Goal: Transaction & Acquisition: Purchase product/service

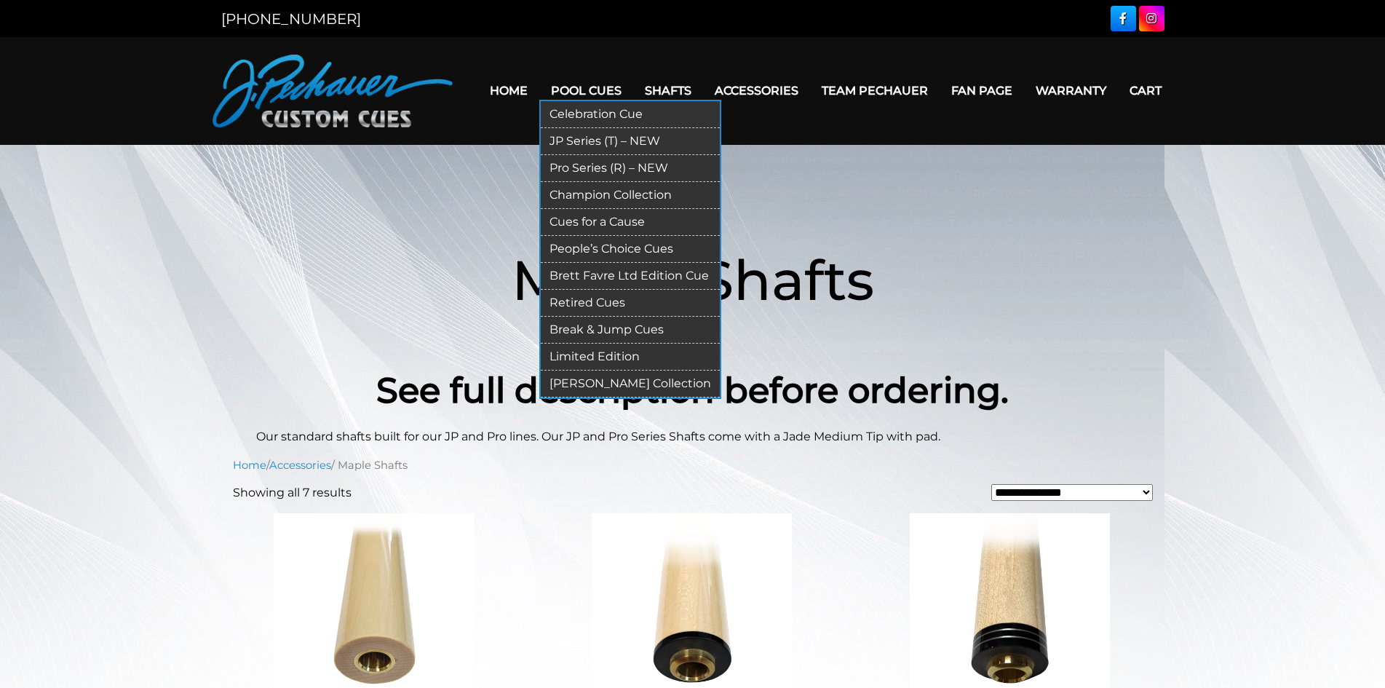
click at [659, 250] on link "People’s Choice Cues" at bounding box center [630, 249] width 179 height 27
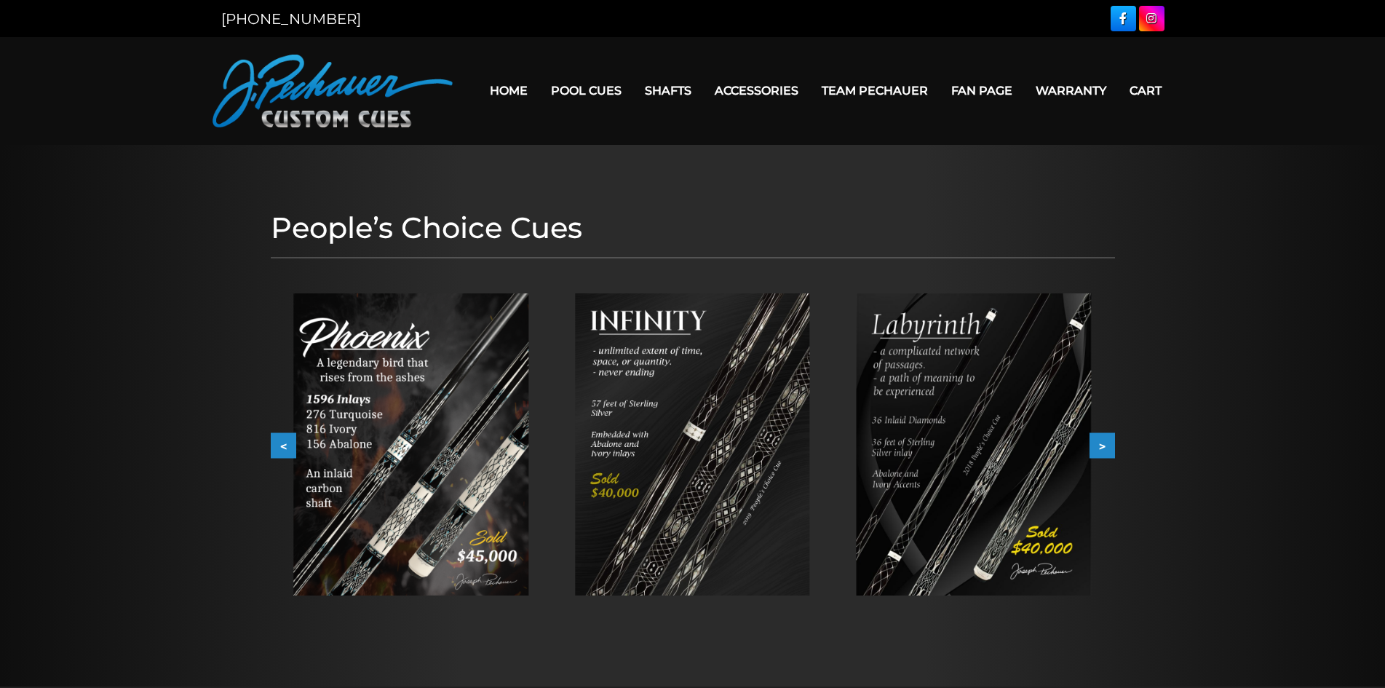
click at [282, 447] on button "<" at bounding box center [283, 445] width 25 height 25
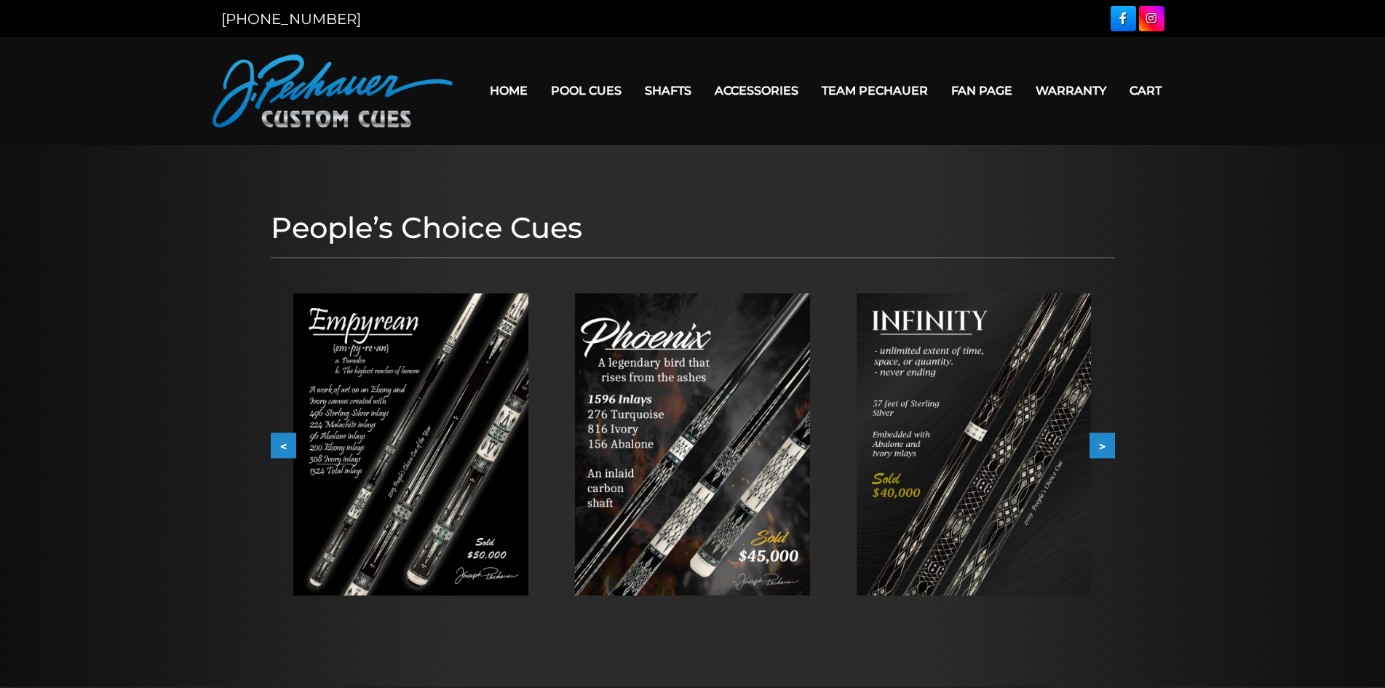
click at [282, 444] on button "<" at bounding box center [283, 445] width 25 height 25
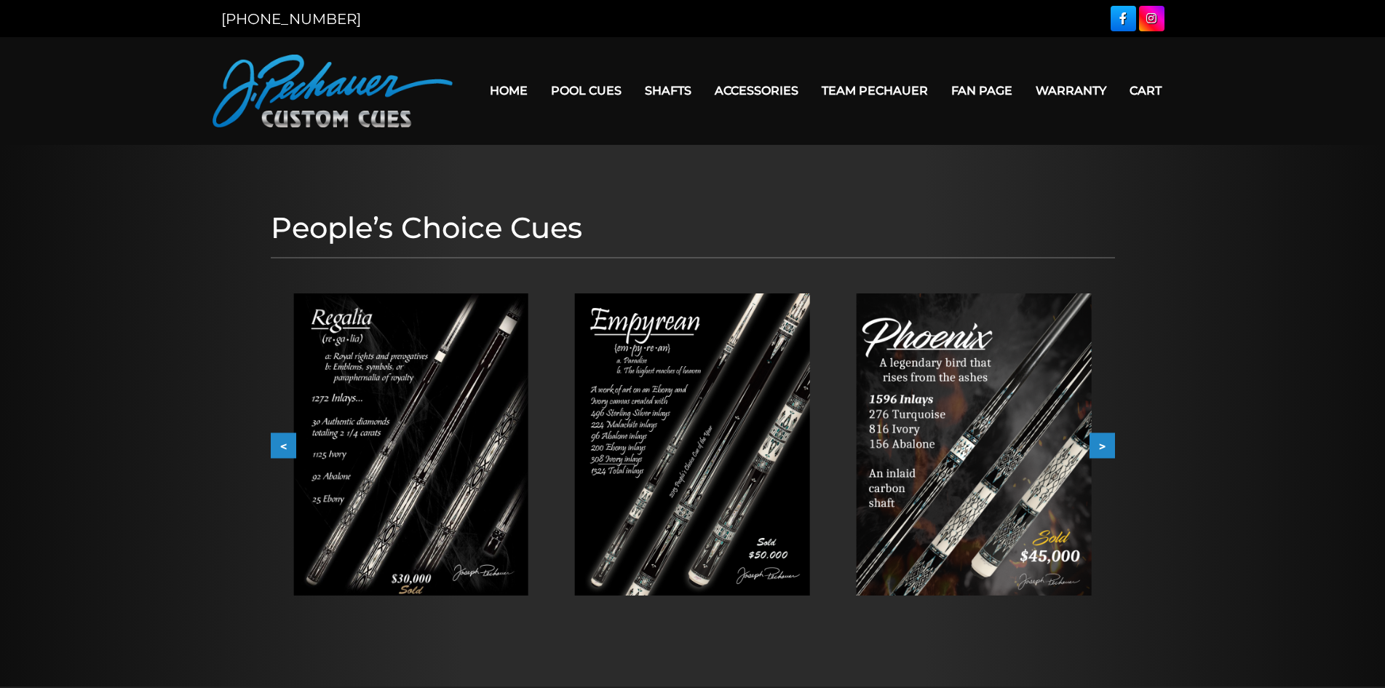
click at [282, 444] on button "<" at bounding box center [283, 445] width 25 height 25
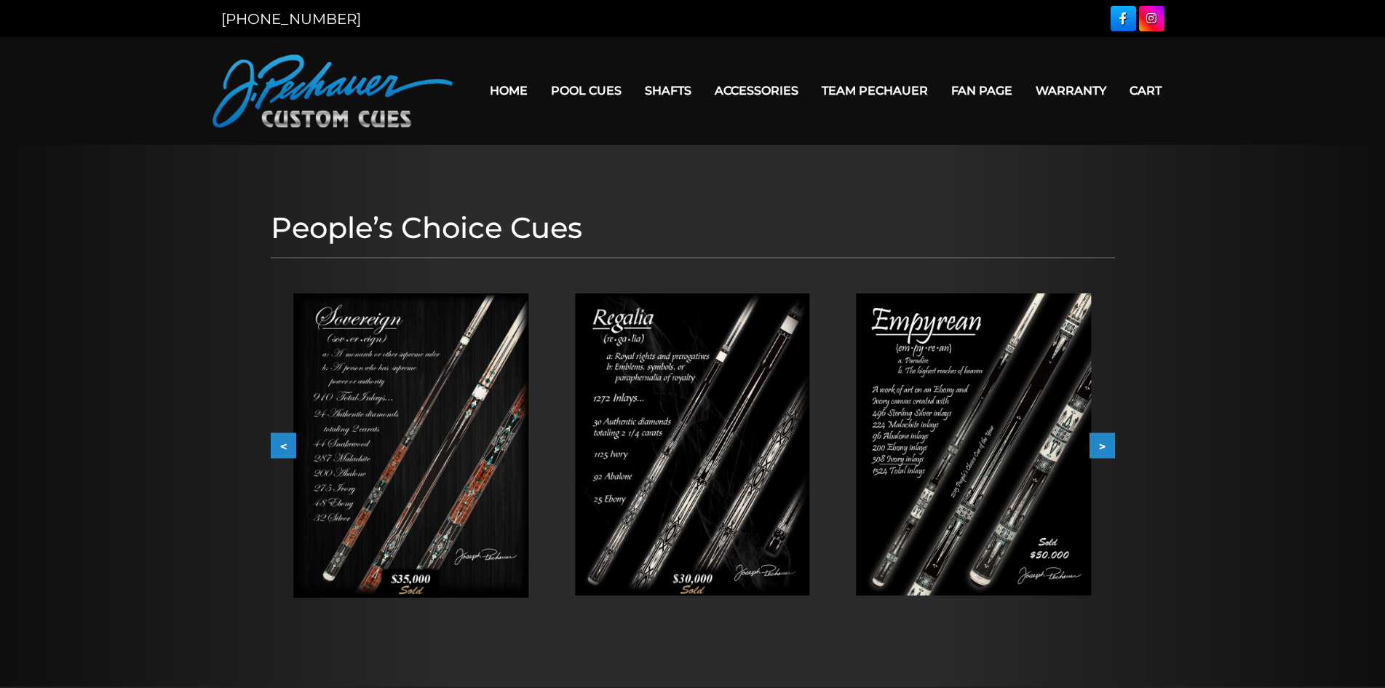
click at [271, 429] on div at bounding box center [411, 445] width 282 height 351
click at [283, 445] on button "<" at bounding box center [283, 445] width 25 height 25
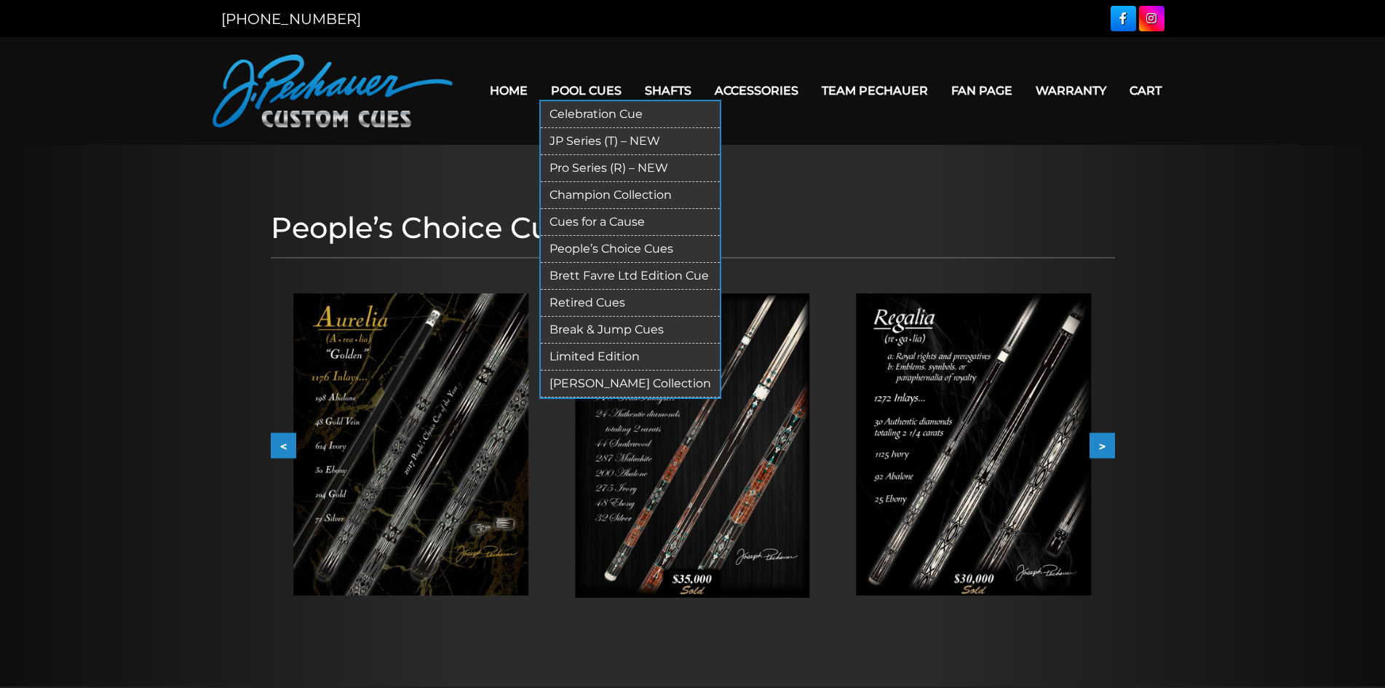
click at [621, 105] on link "Celebration Cue" at bounding box center [630, 114] width 179 height 27
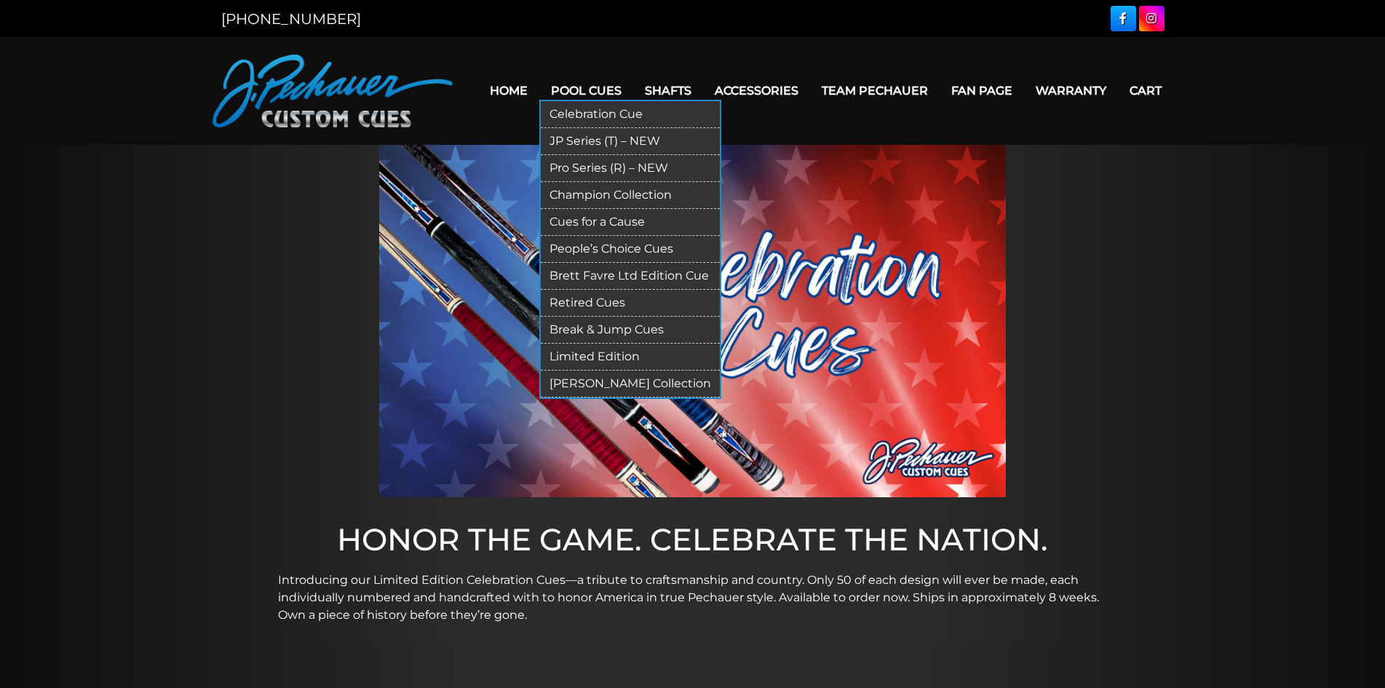
click at [620, 303] on link "Retired Cues" at bounding box center [630, 303] width 179 height 27
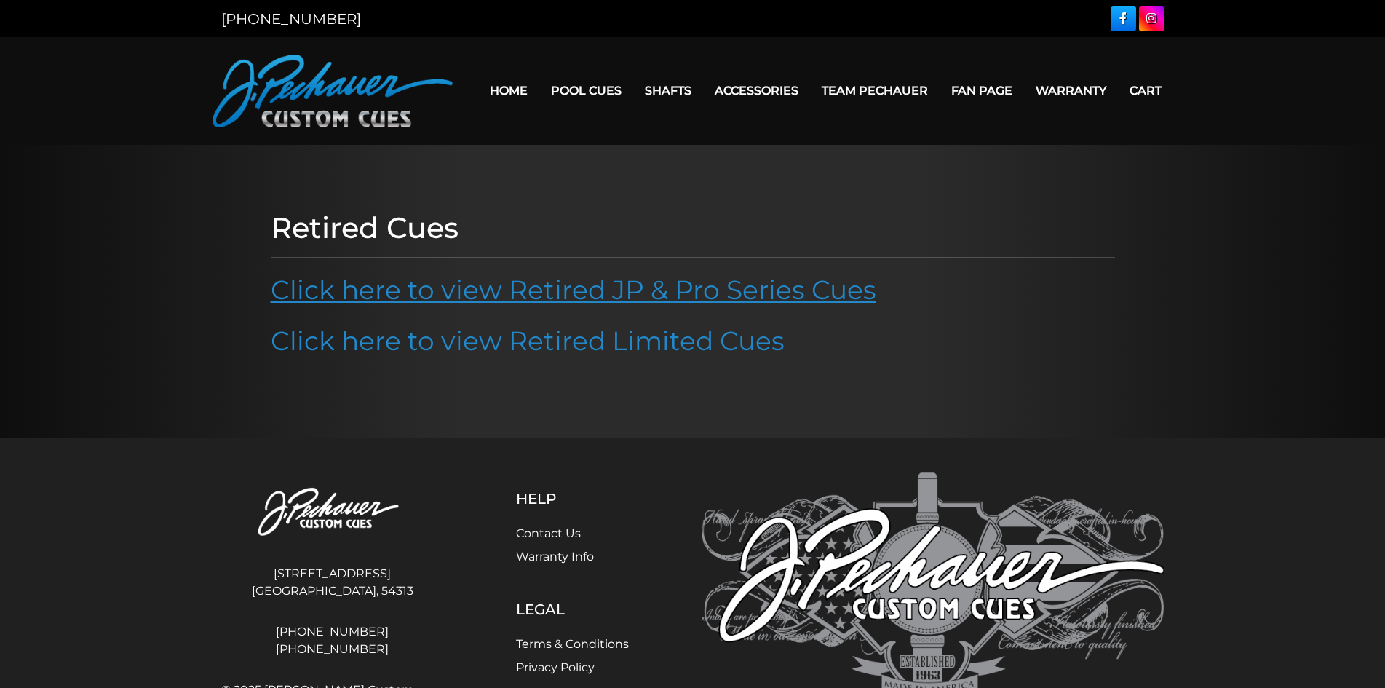
click at [581, 296] on link "Click here to view Retired JP & Pro Series Cues" at bounding box center [573, 290] width 605 height 32
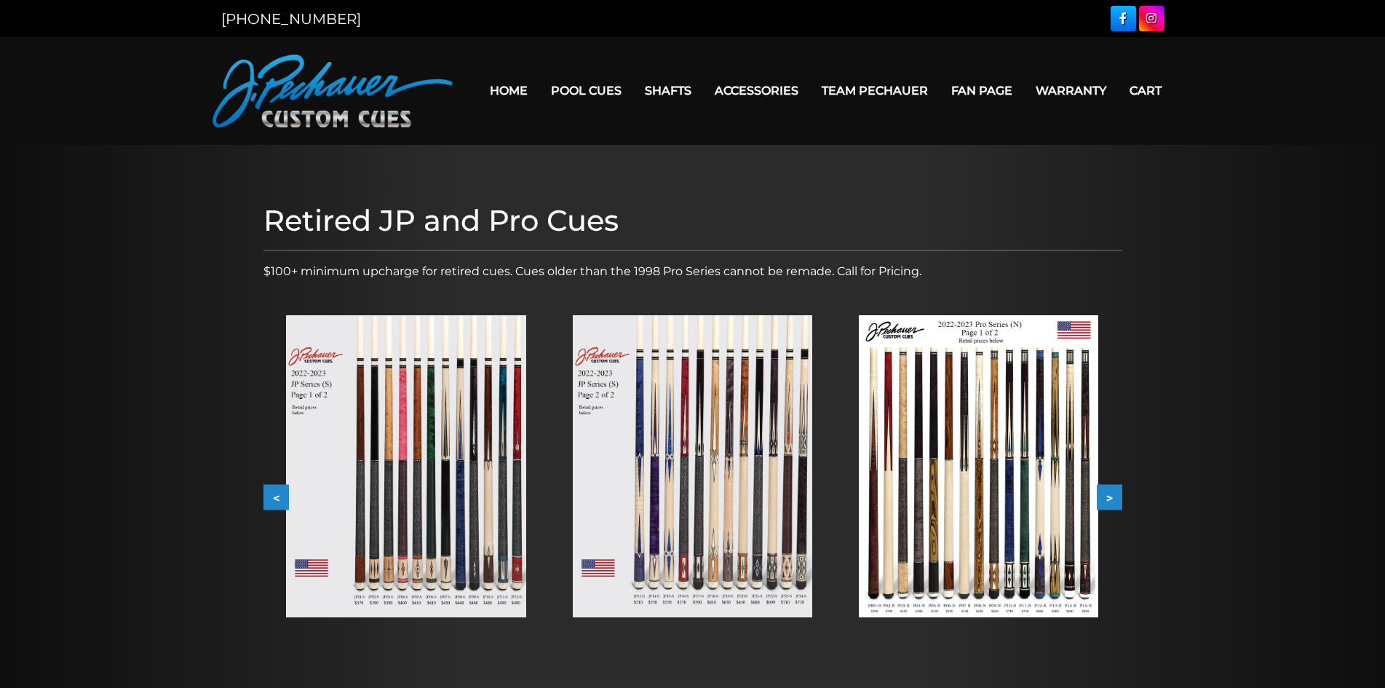
click at [911, 517] on img at bounding box center [978, 466] width 239 height 302
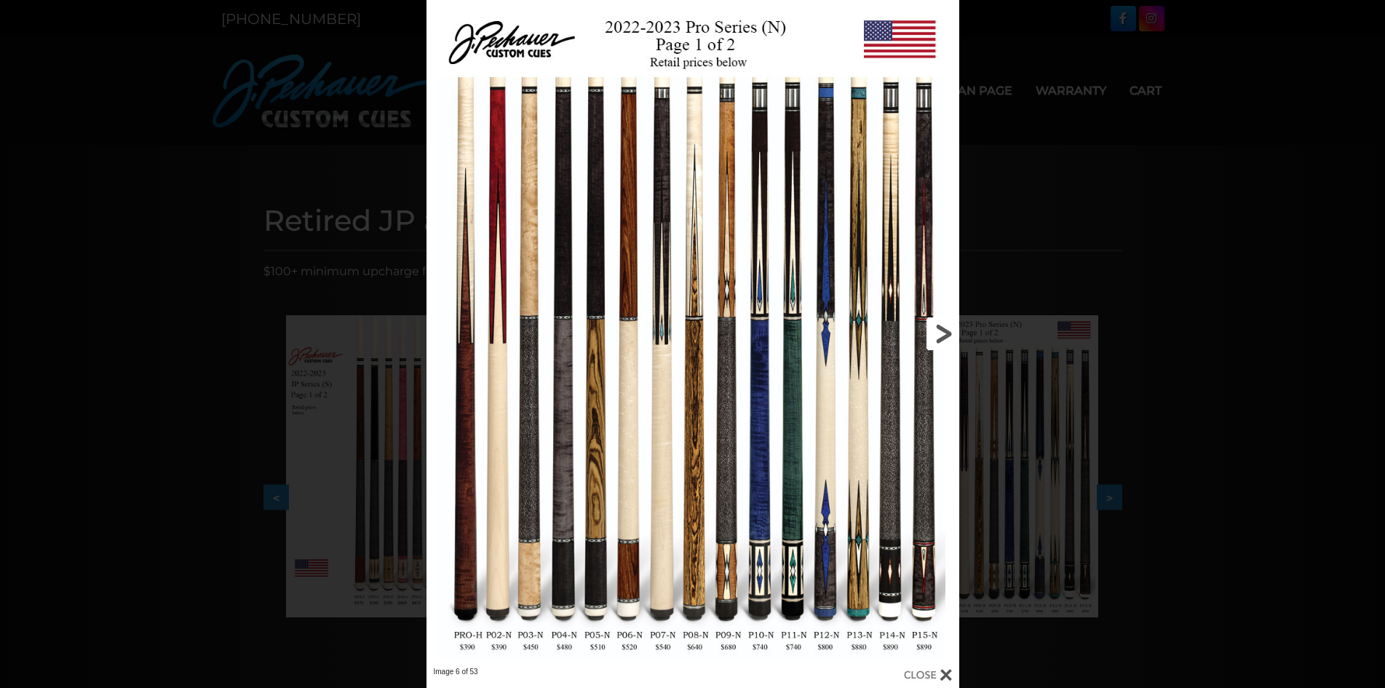
click at [938, 330] on link at bounding box center [838, 333] width 239 height 666
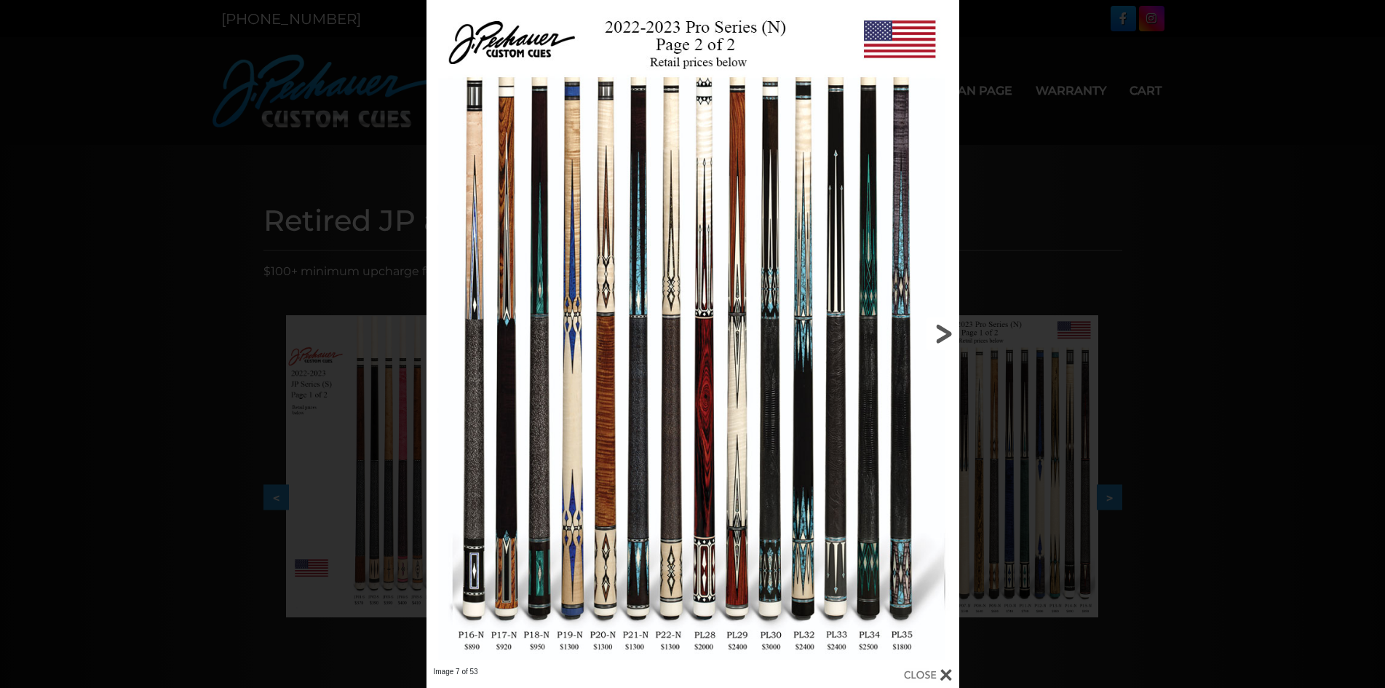
click at [941, 327] on link at bounding box center [838, 333] width 239 height 666
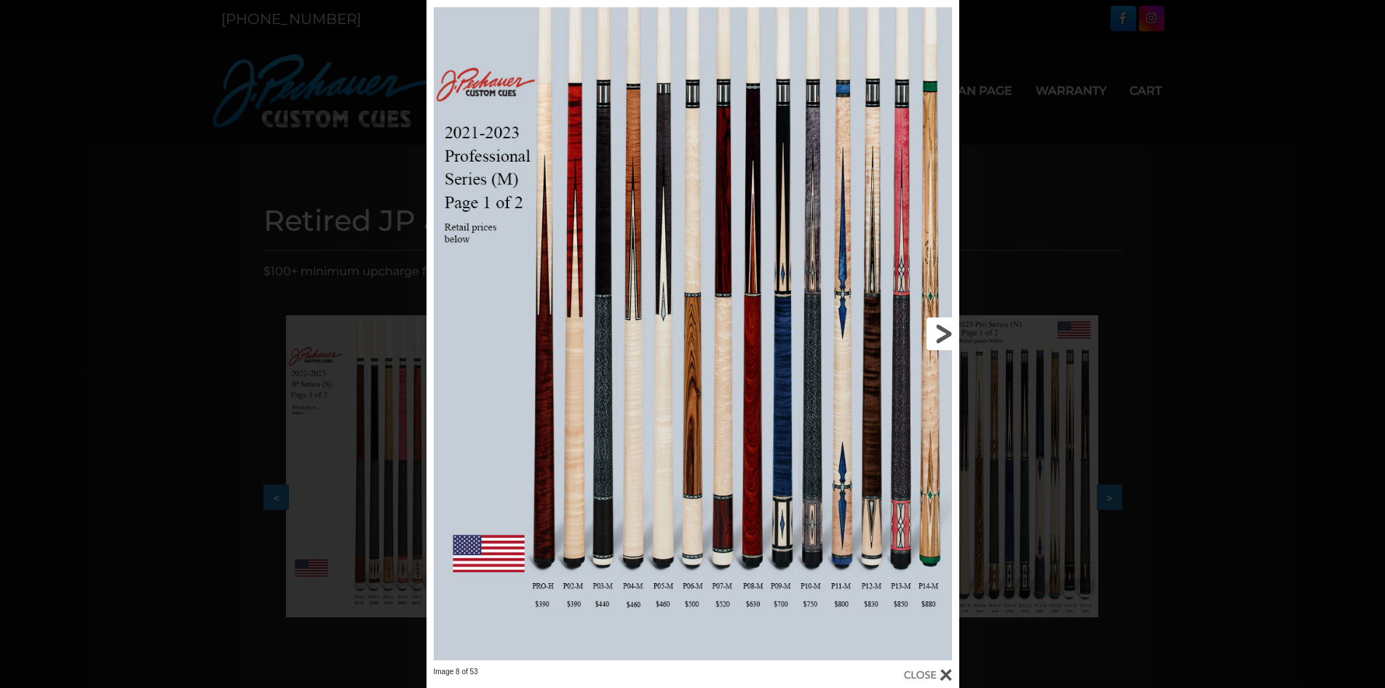
click at [948, 340] on link at bounding box center [838, 333] width 239 height 666
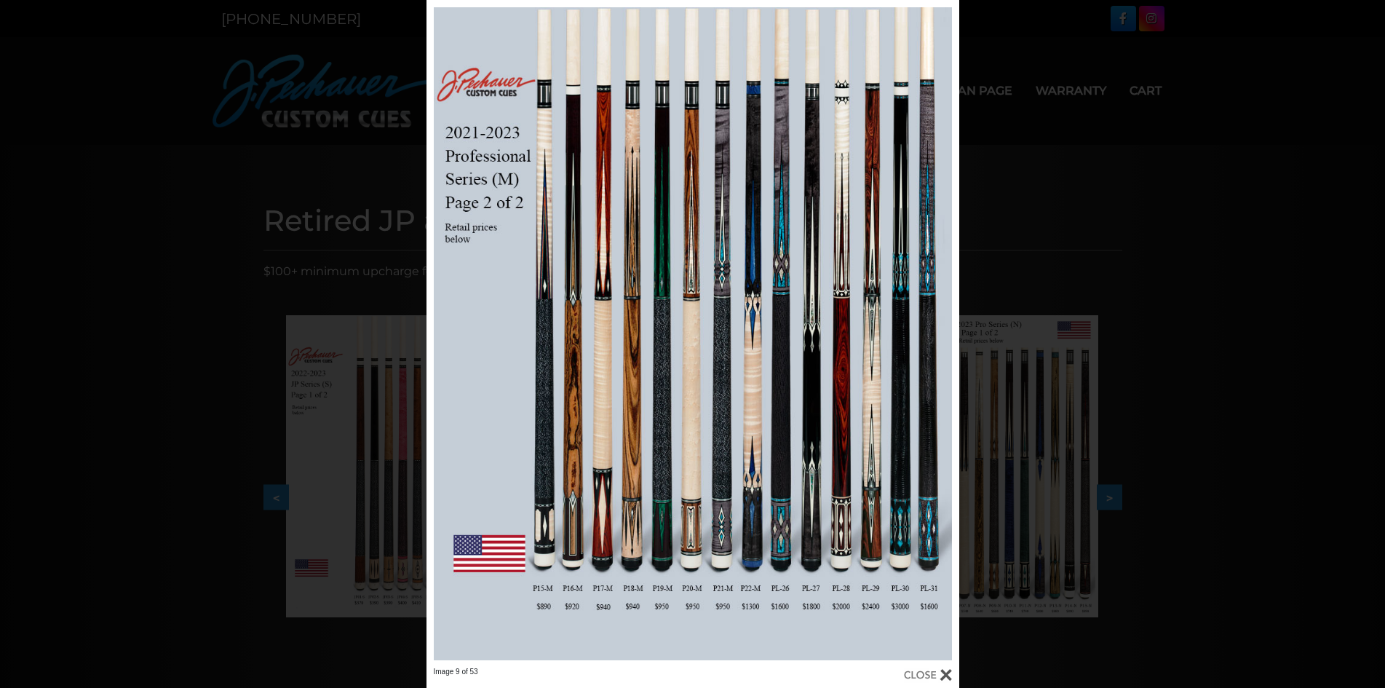
click at [959, 341] on div "Image 9 of 53" at bounding box center [692, 344] width 1385 height 688
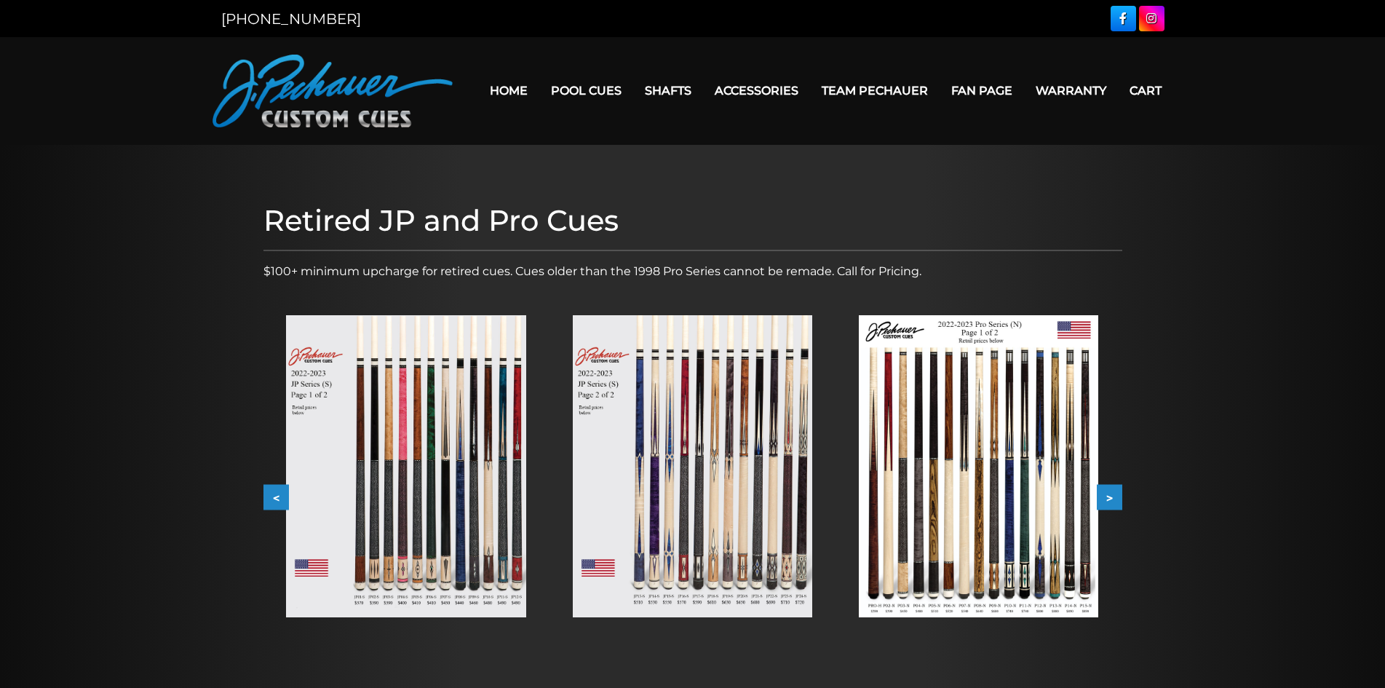
click at [1110, 501] on button ">" at bounding box center [1108, 497] width 25 height 25
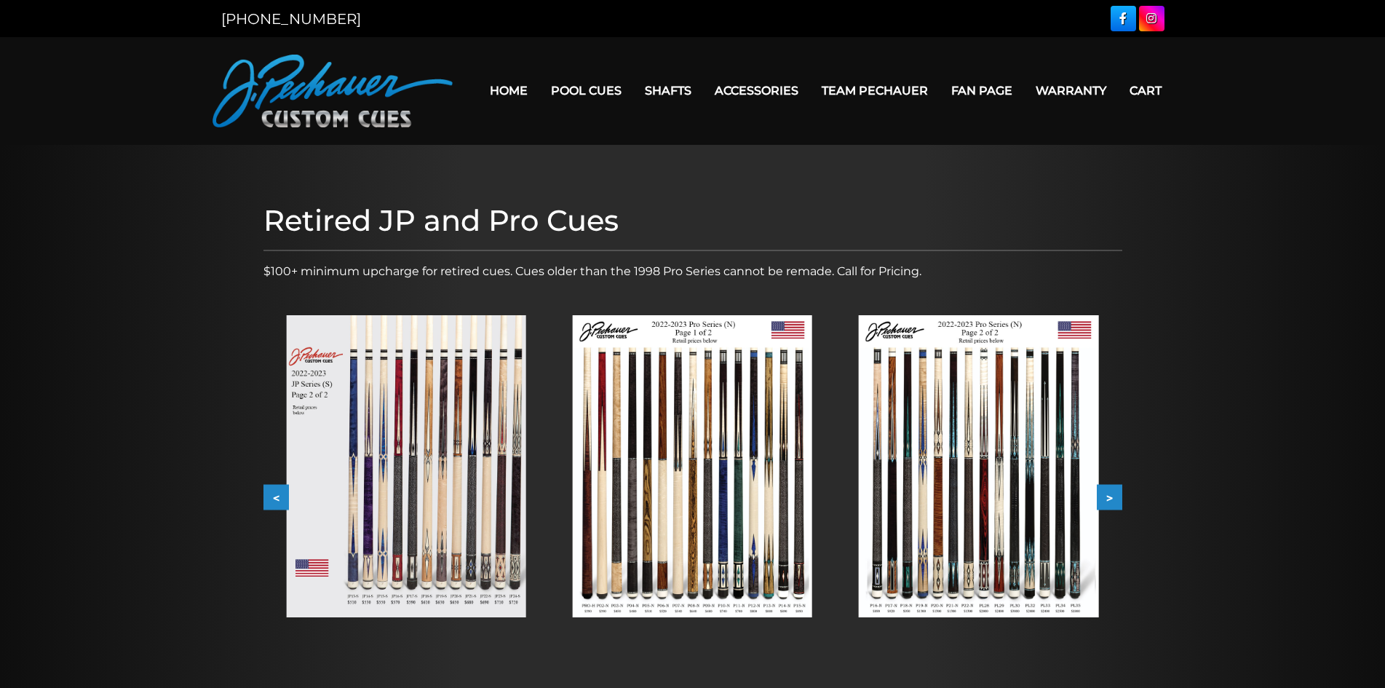
click at [1072, 497] on img at bounding box center [978, 466] width 239 height 302
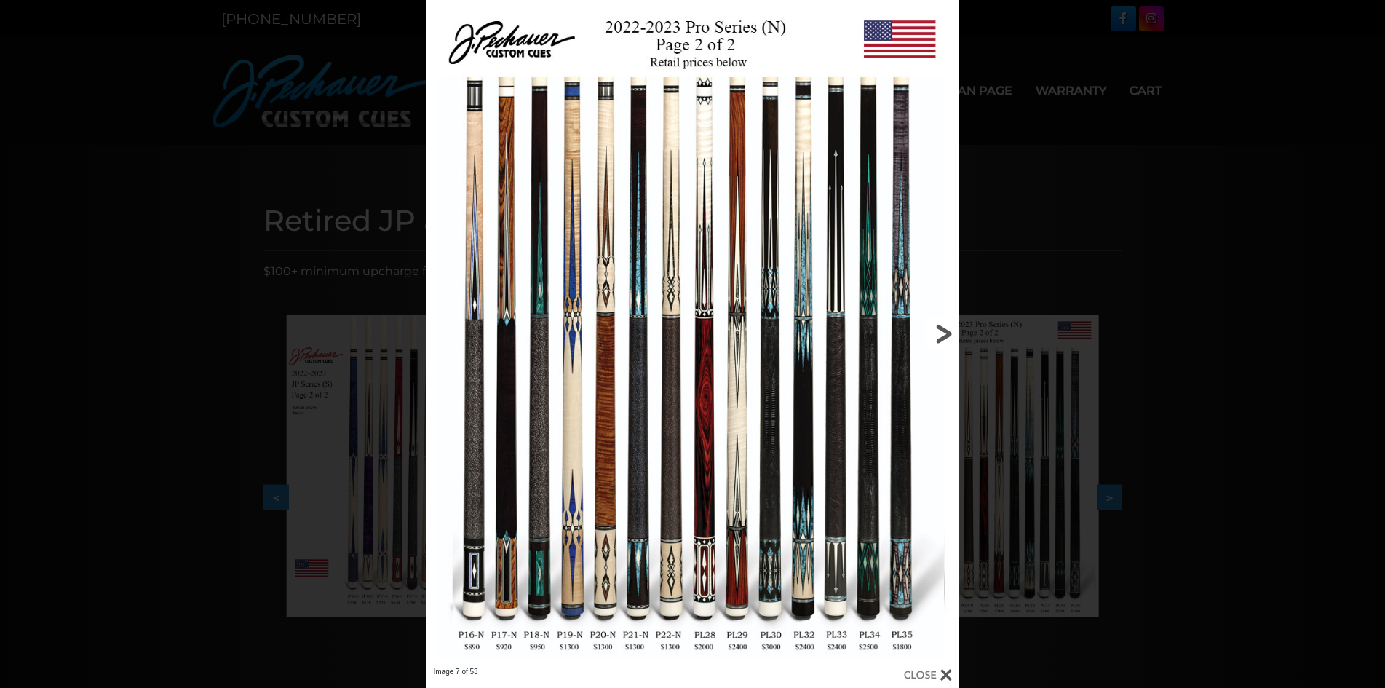
click at [944, 327] on link at bounding box center [838, 333] width 239 height 666
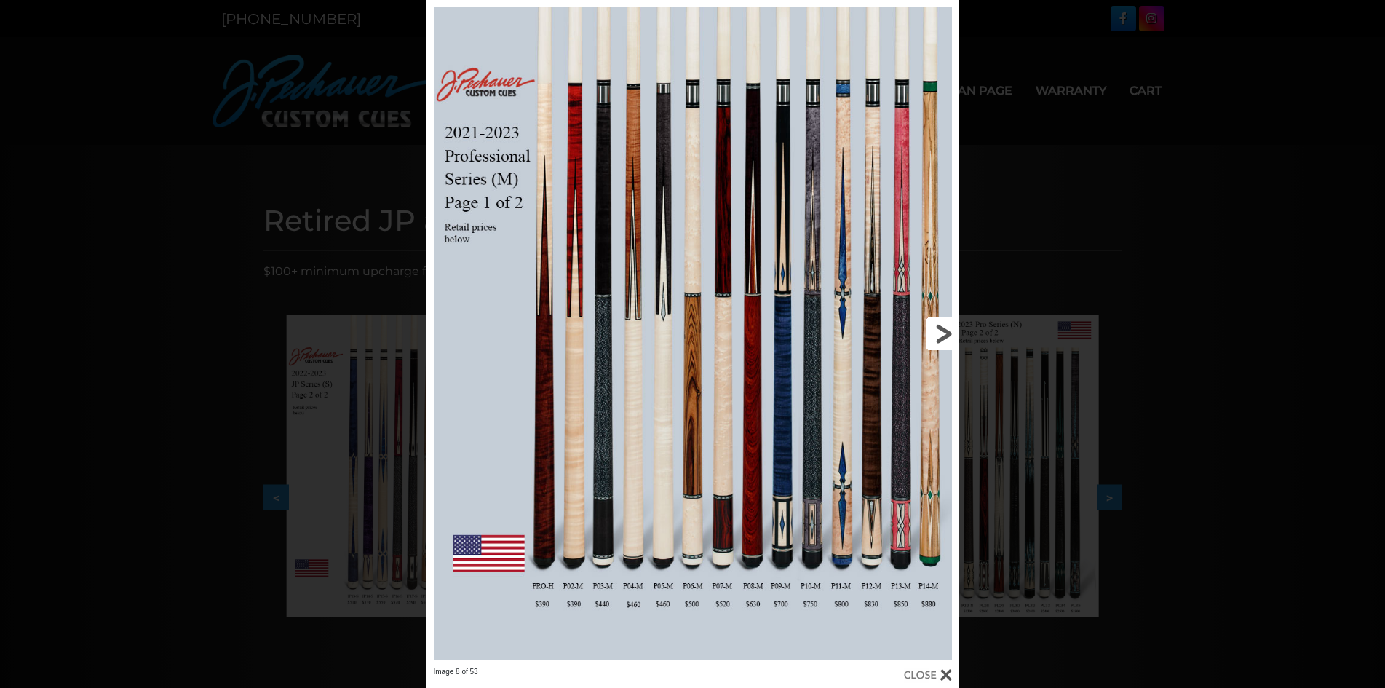
click at [943, 327] on link at bounding box center [838, 333] width 239 height 666
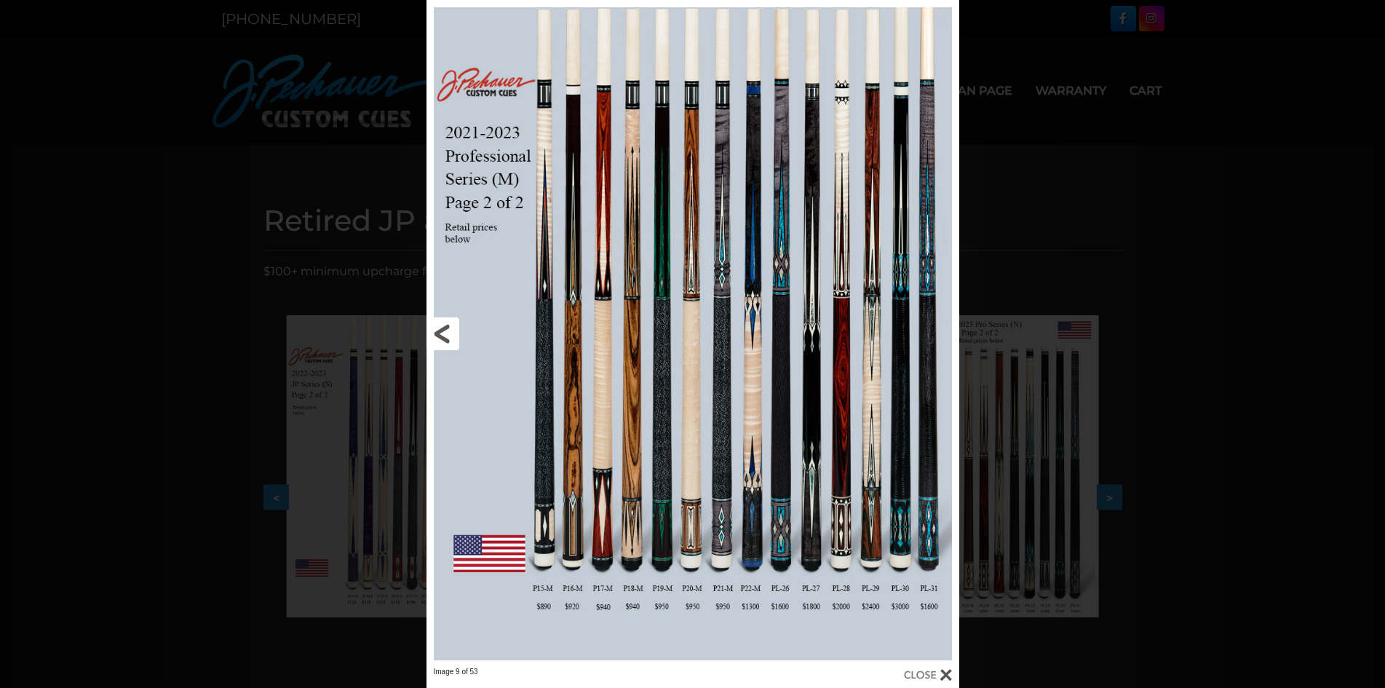
click at [452, 333] on link at bounding box center [545, 333] width 239 height 666
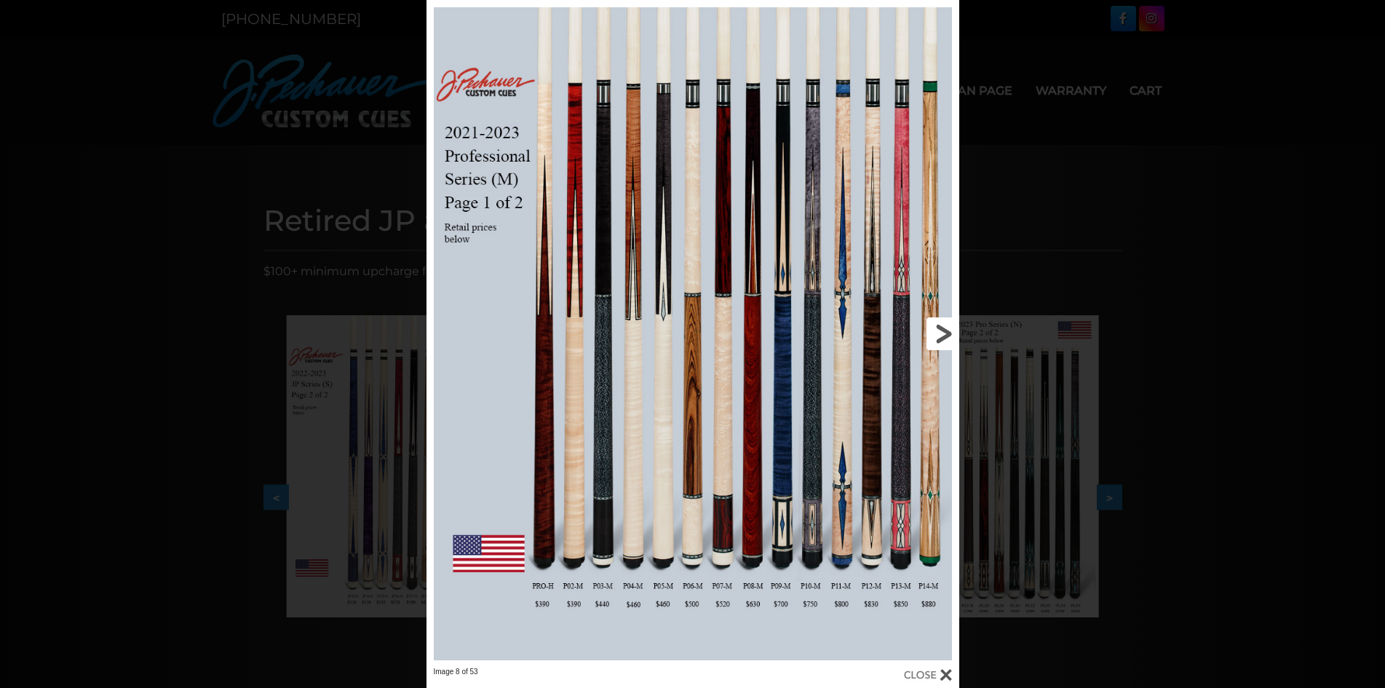
click at [946, 319] on link at bounding box center [838, 333] width 239 height 666
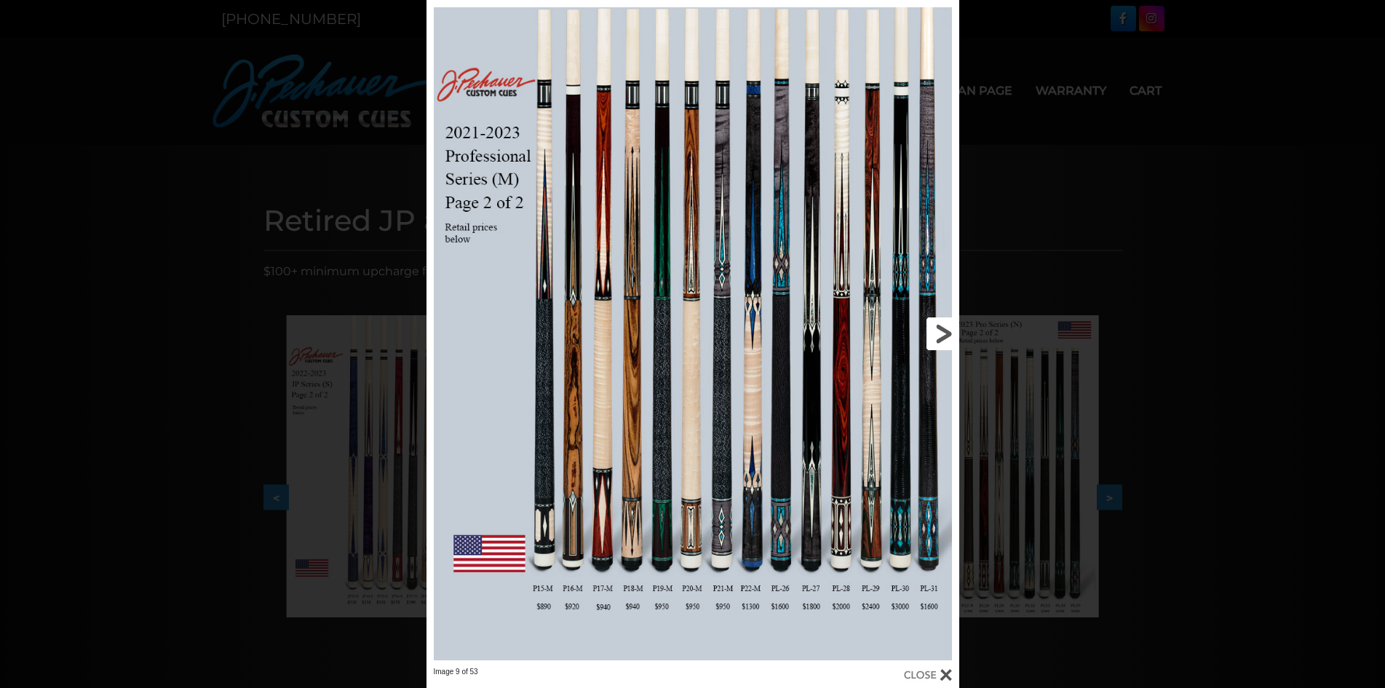
click at [936, 339] on link at bounding box center [838, 333] width 239 height 666
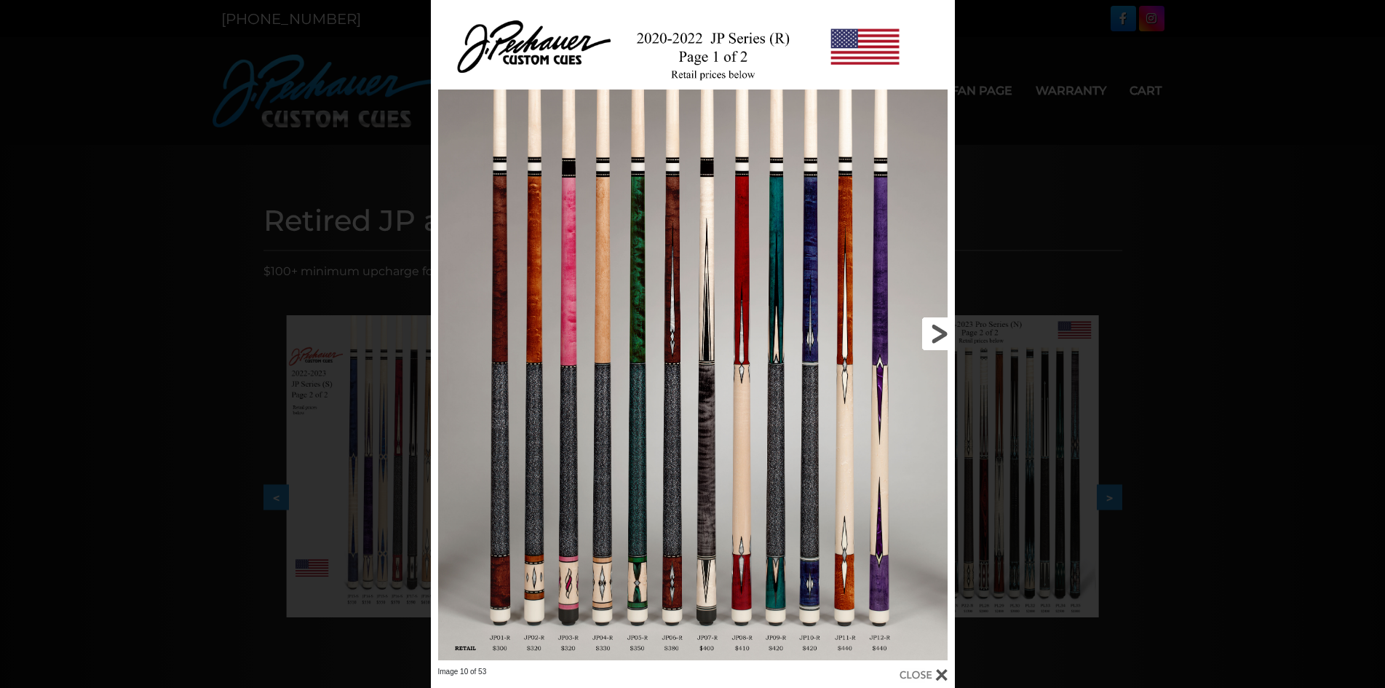
click at [932, 332] on link at bounding box center [837, 333] width 236 height 666
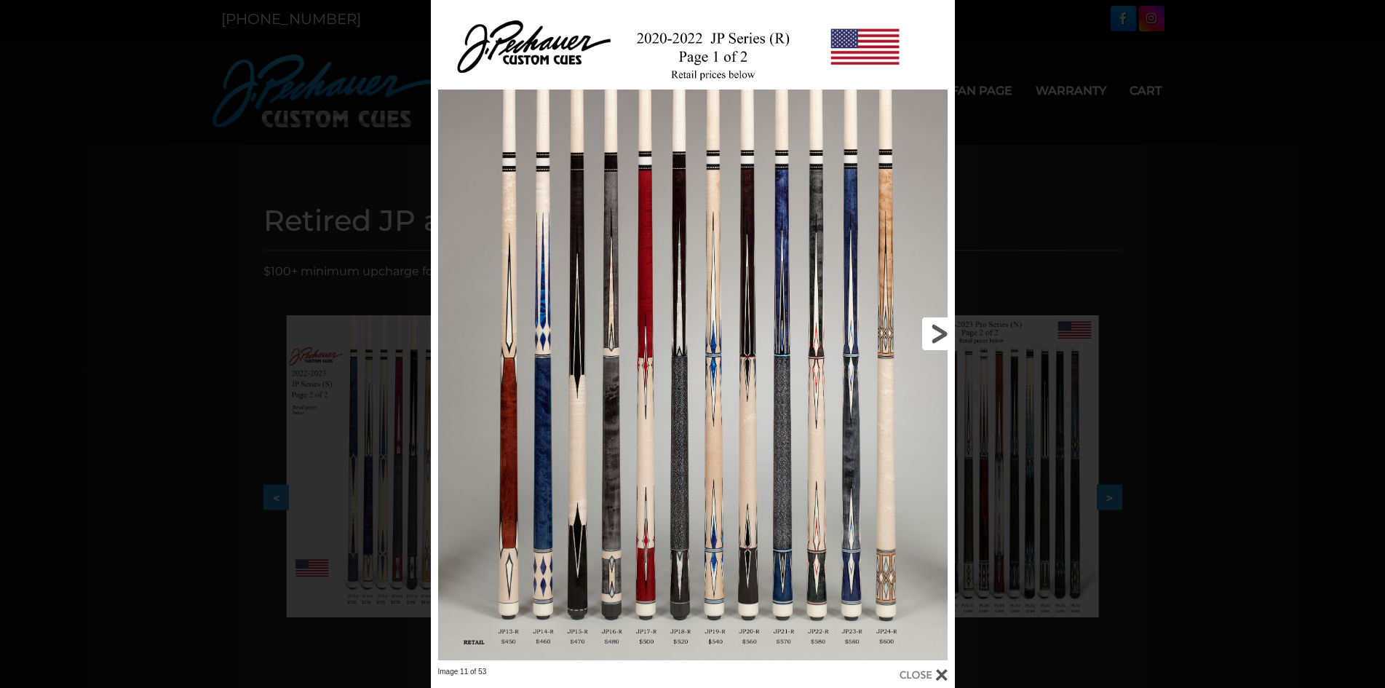
click at [931, 335] on link at bounding box center [837, 333] width 236 height 666
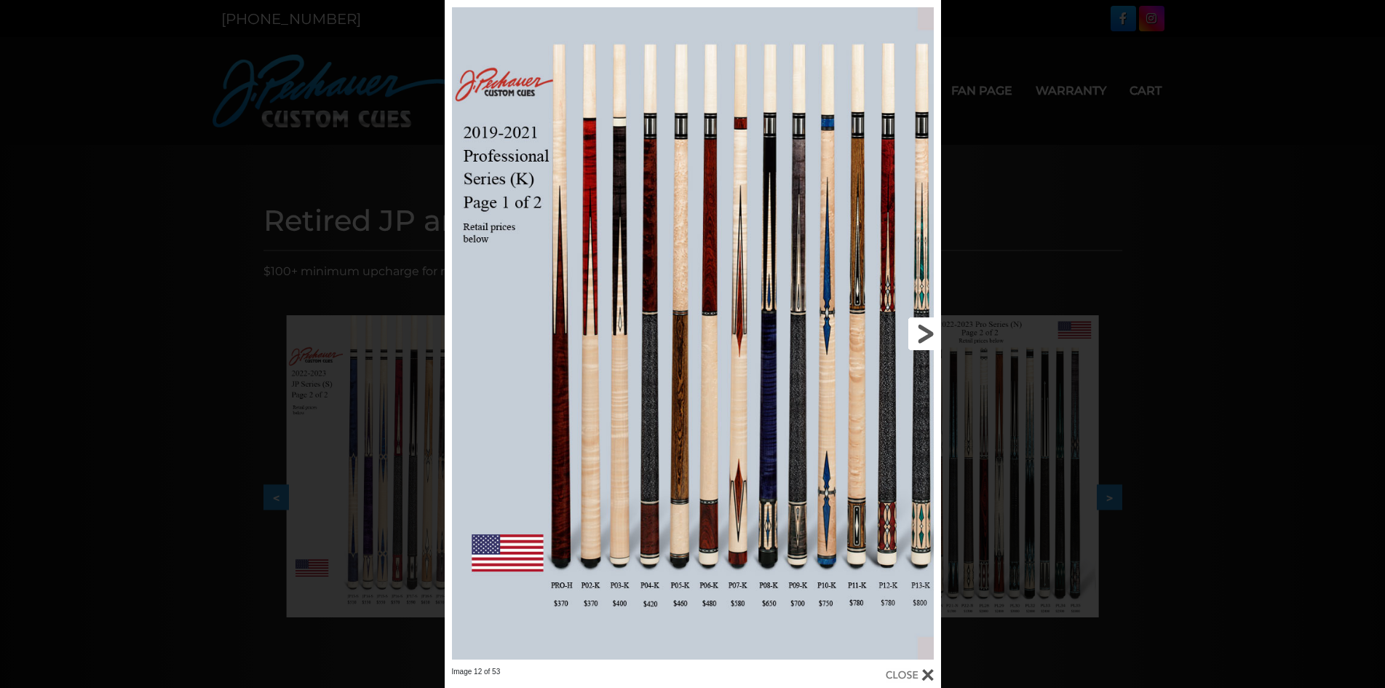
click at [917, 327] on link at bounding box center [828, 333] width 223 height 666
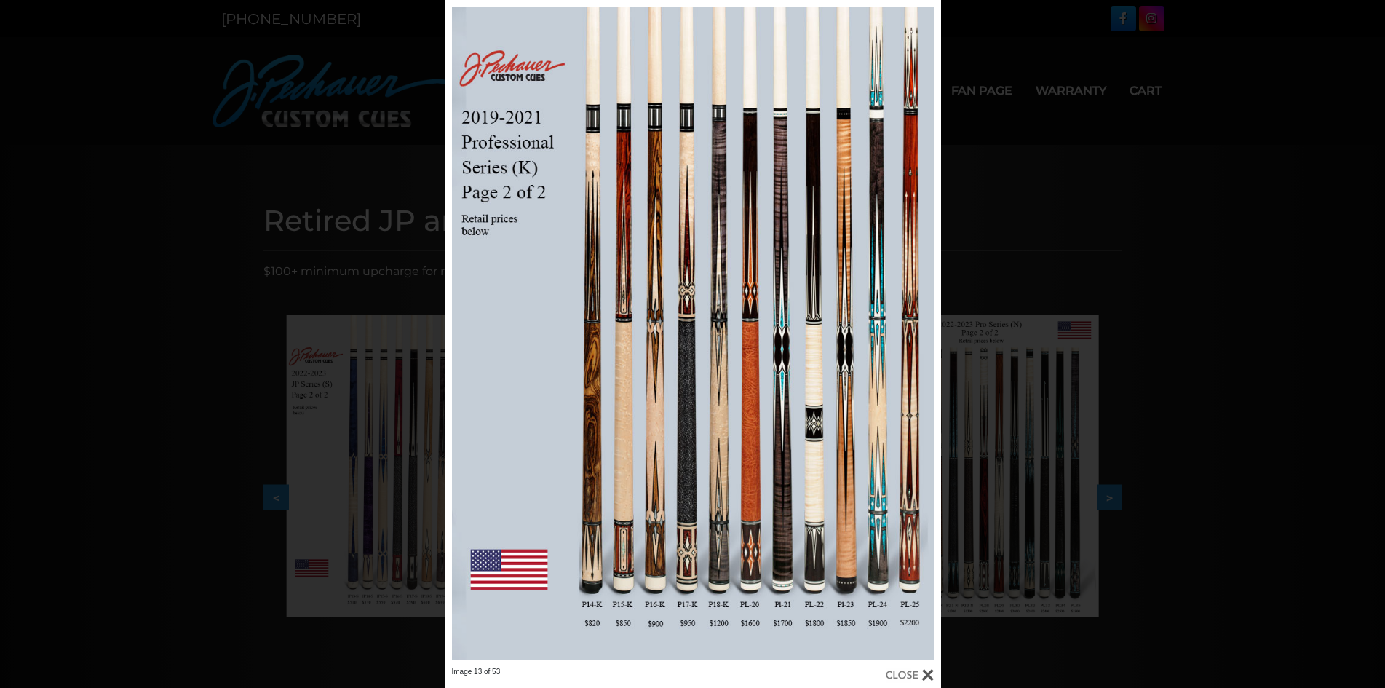
click at [118, 326] on div "Image 13 of 53" at bounding box center [692, 344] width 1385 height 688
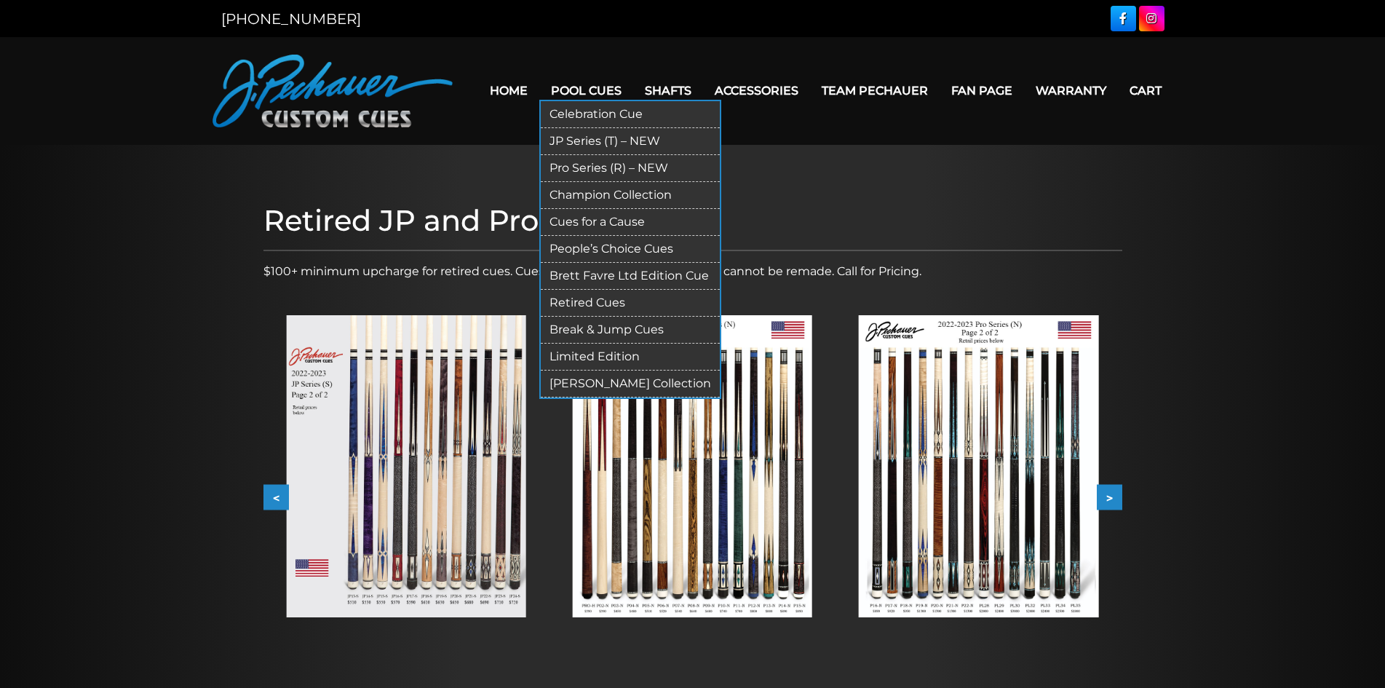
click at [613, 170] on link "Pro Series (R) – NEW" at bounding box center [630, 168] width 179 height 27
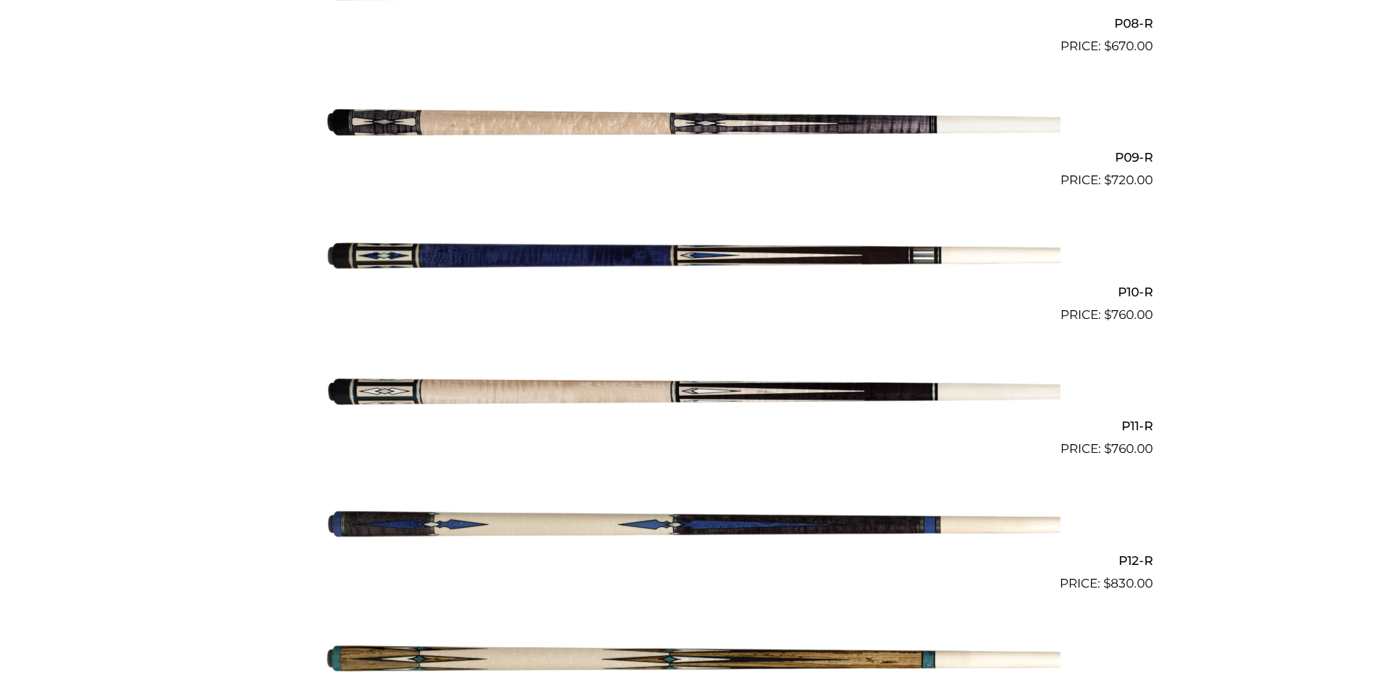
scroll to position [1490, 0]
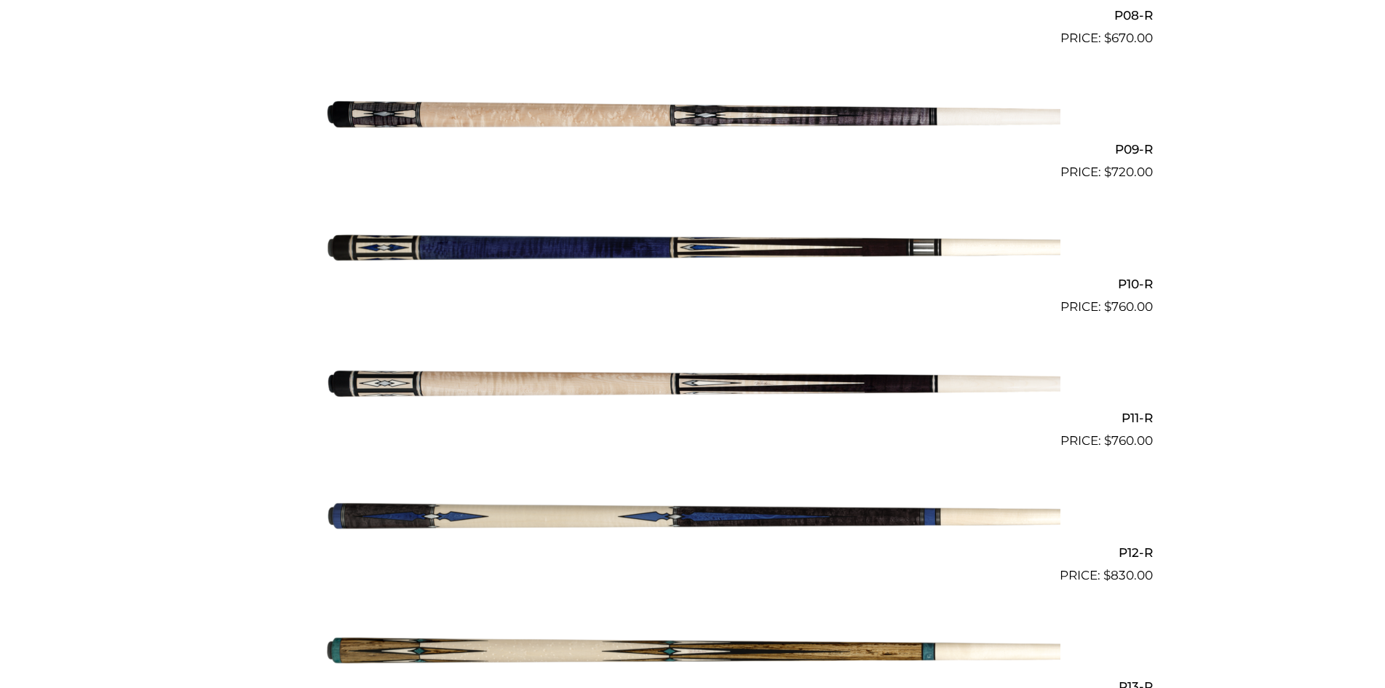
click at [741, 384] on img at bounding box center [692, 383] width 735 height 122
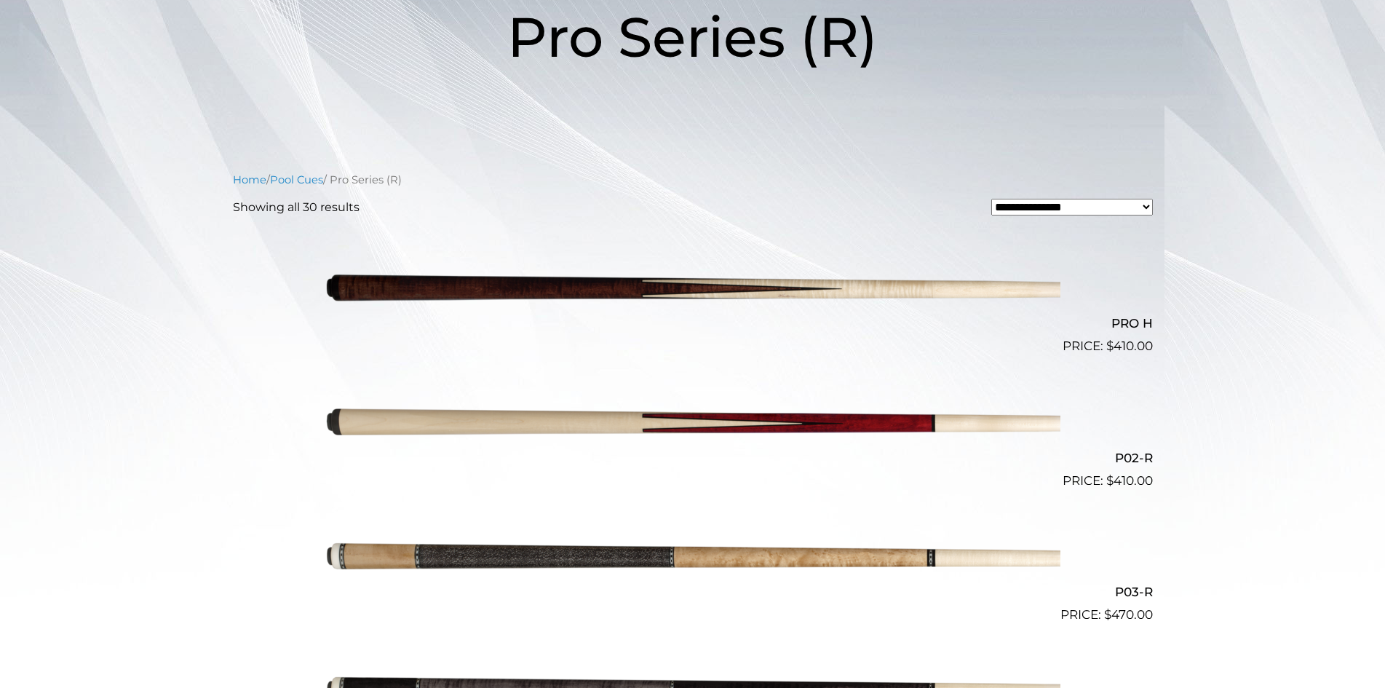
scroll to position [0, 0]
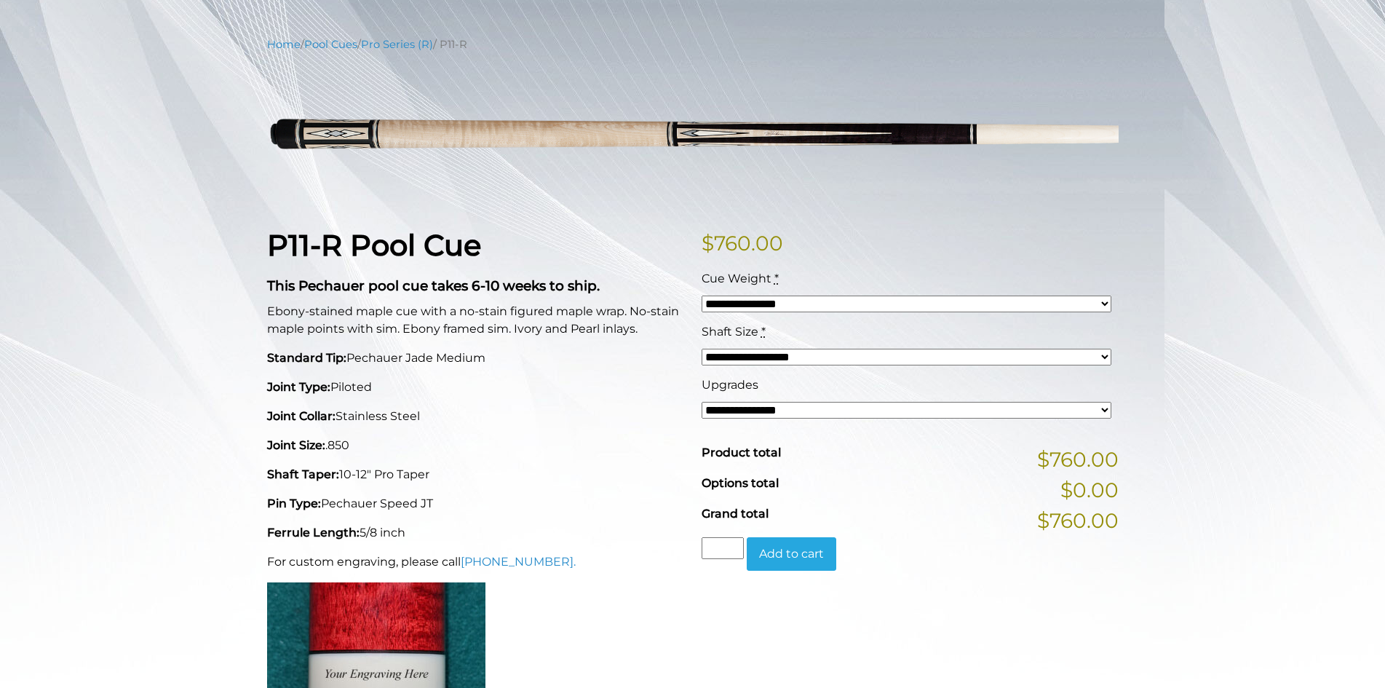
scroll to position [163, 0]
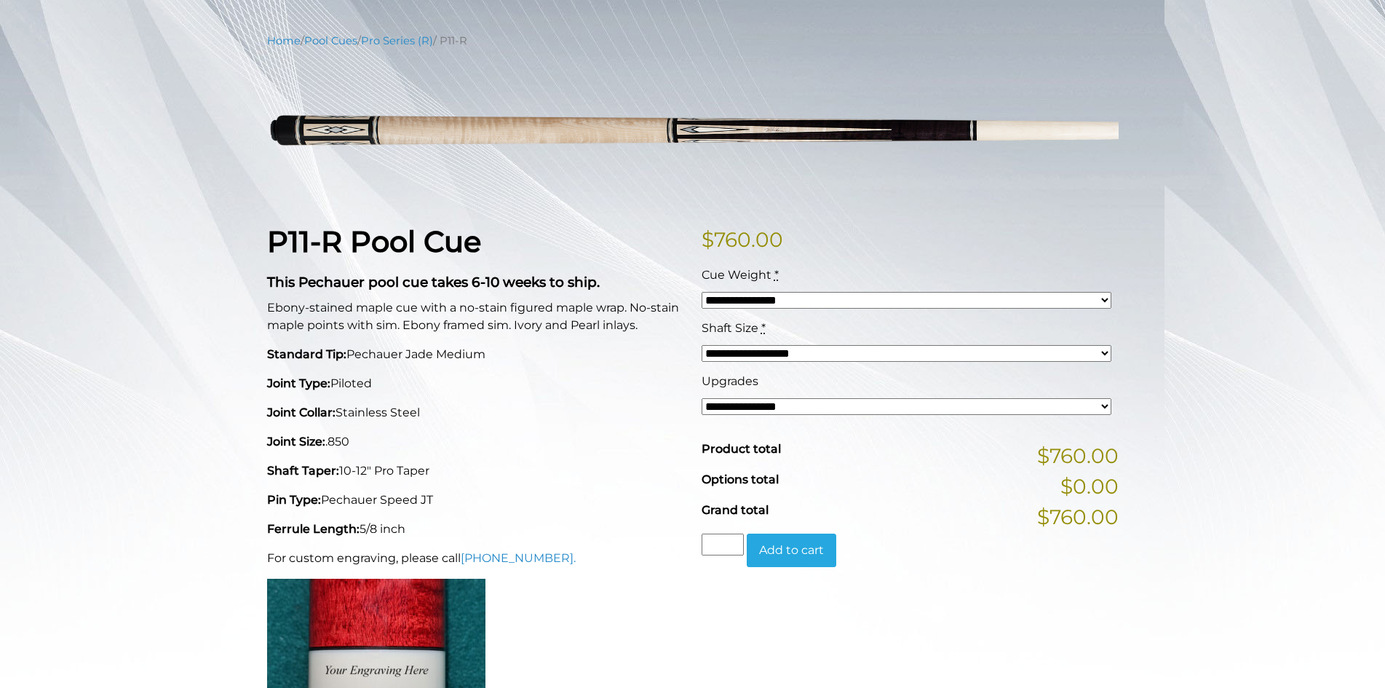
click at [1104, 351] on select "**********" at bounding box center [906, 353] width 410 height 17
select select "*****"
click at [701, 345] on select "**********" at bounding box center [906, 353] width 410 height 17
click at [1172, 395] on div "**********" at bounding box center [692, 546] width 1385 height 1027
click at [1048, 409] on select "**********" at bounding box center [906, 406] width 410 height 17
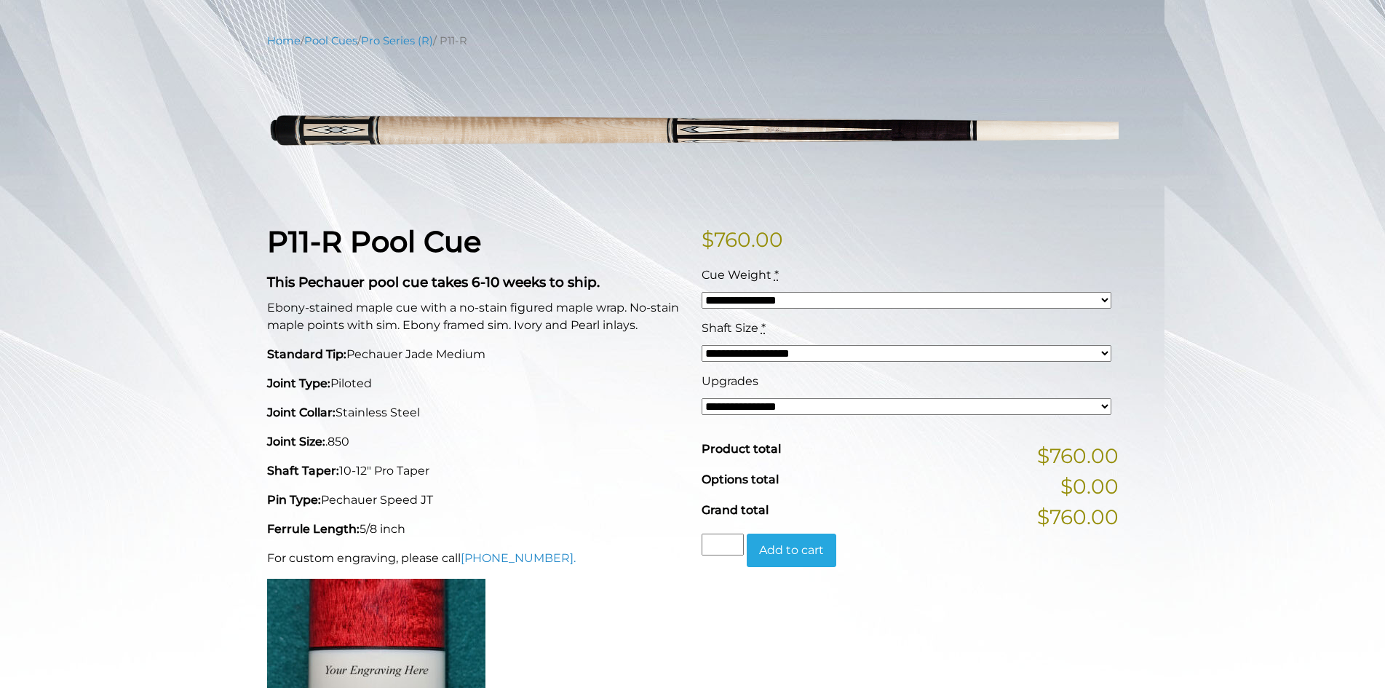
click at [1270, 313] on div "**********" at bounding box center [692, 546] width 1385 height 1027
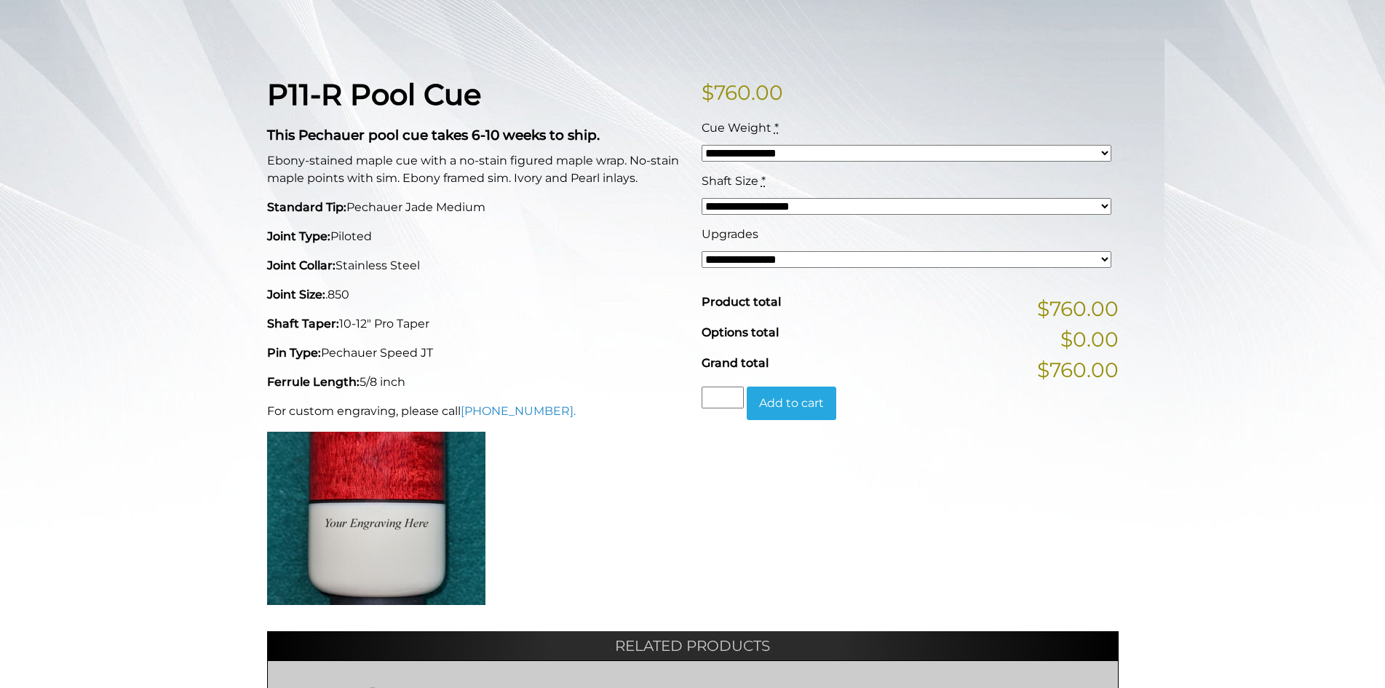
scroll to position [0, 0]
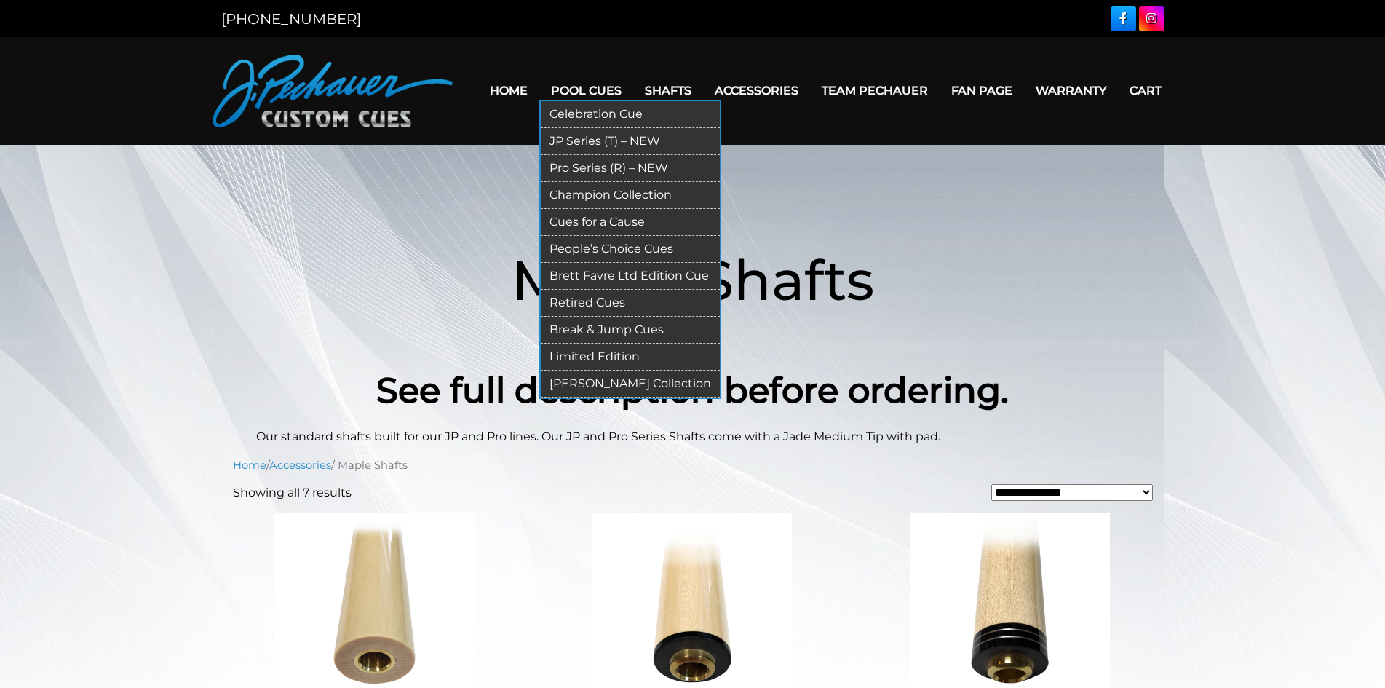
click at [683, 355] on link "Limited Edition" at bounding box center [630, 356] width 179 height 27
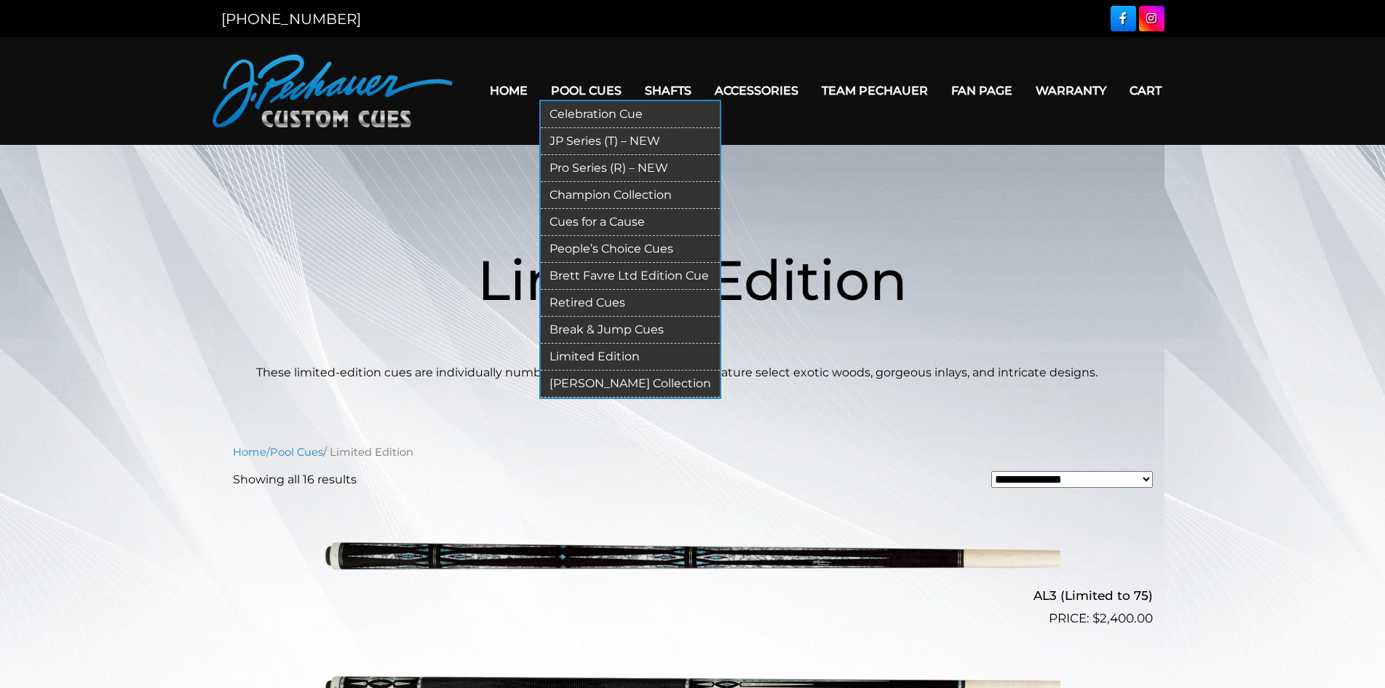
click at [616, 294] on link "Retired Cues" at bounding box center [630, 303] width 179 height 27
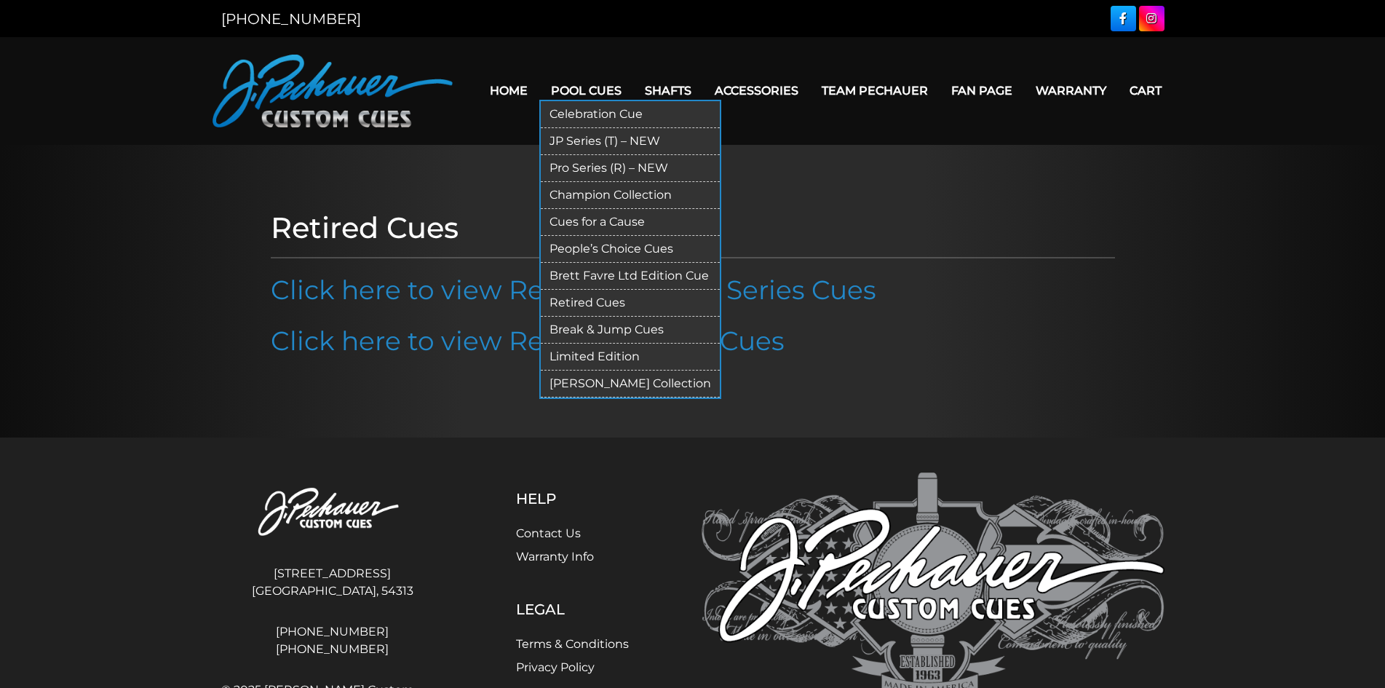
click at [667, 167] on link "Pro Series (R) – NEW" at bounding box center [630, 168] width 179 height 27
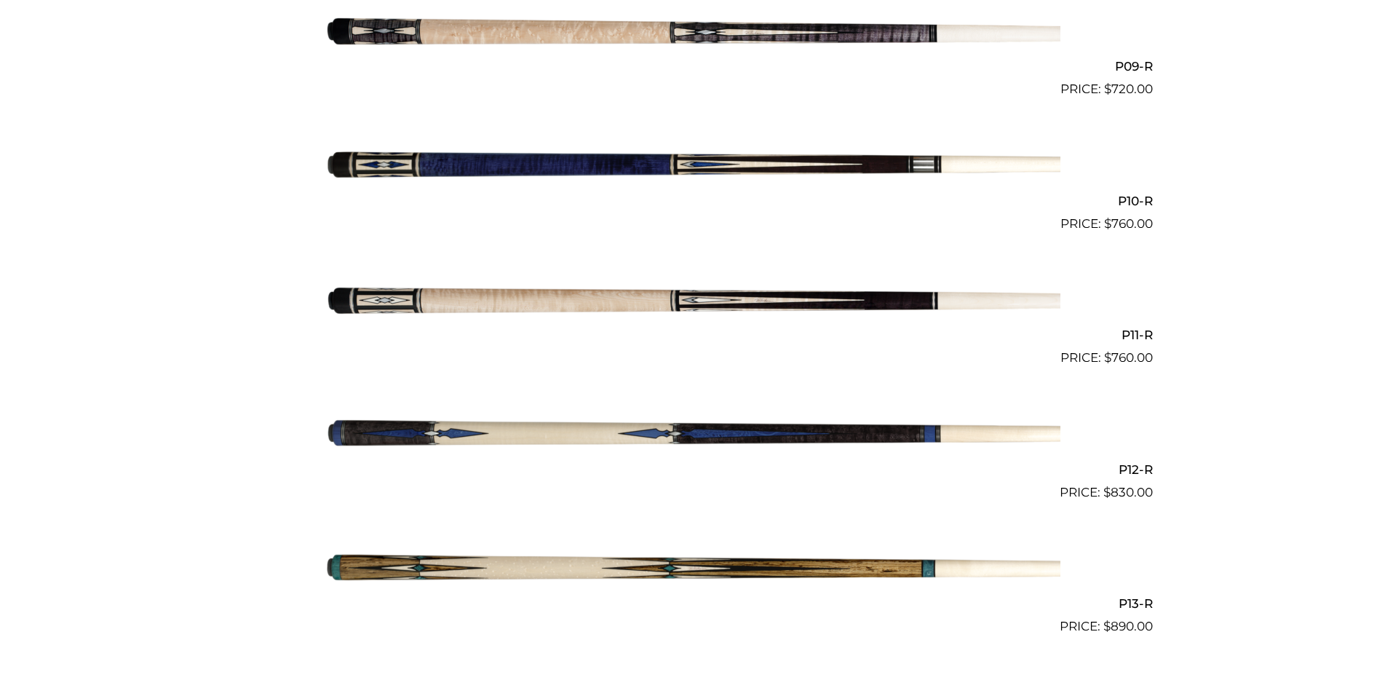
scroll to position [1572, 0]
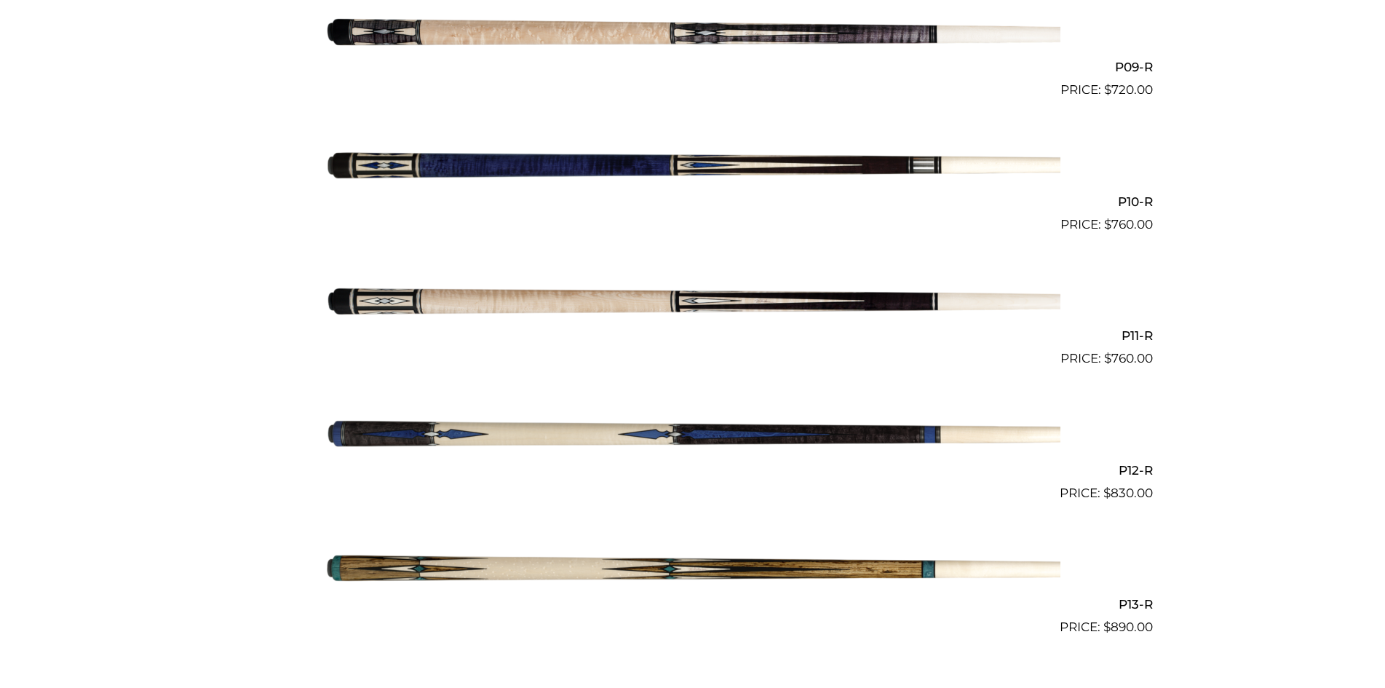
click at [622, 314] on img at bounding box center [692, 301] width 735 height 122
